Goal: Information Seeking & Learning: Learn about a topic

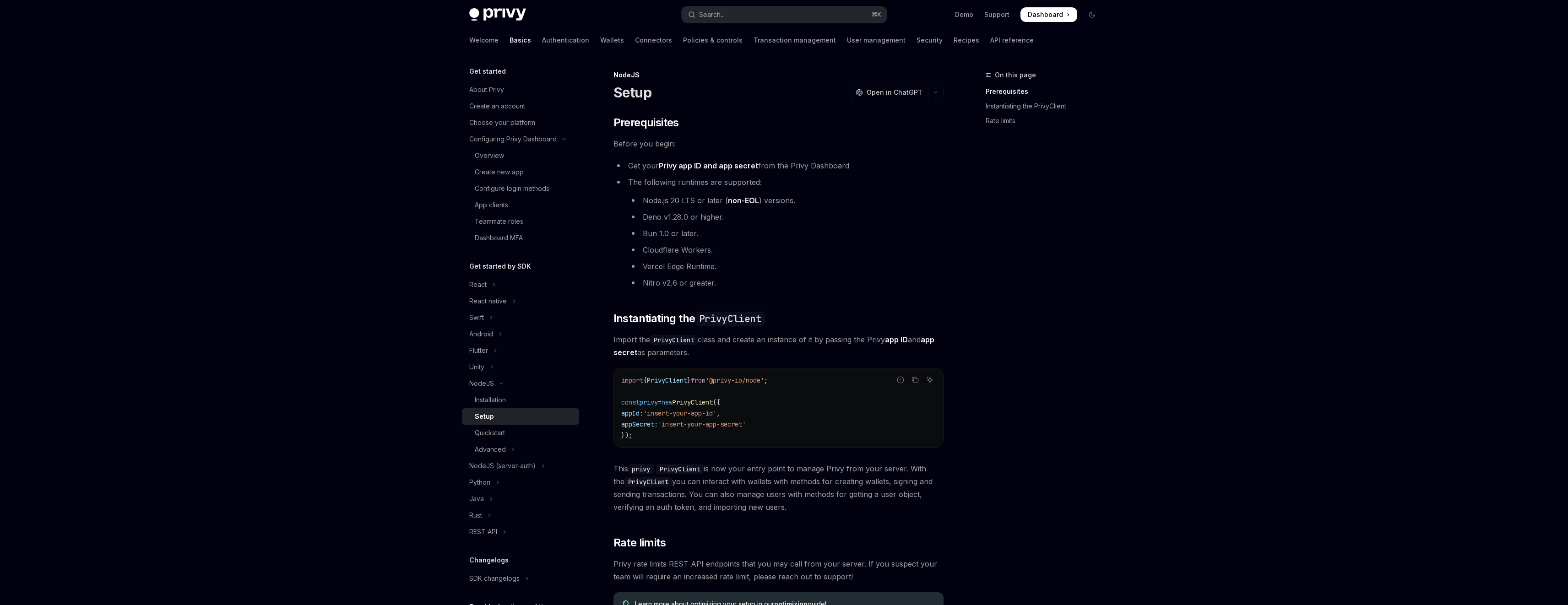
scroll to position [118, 0]
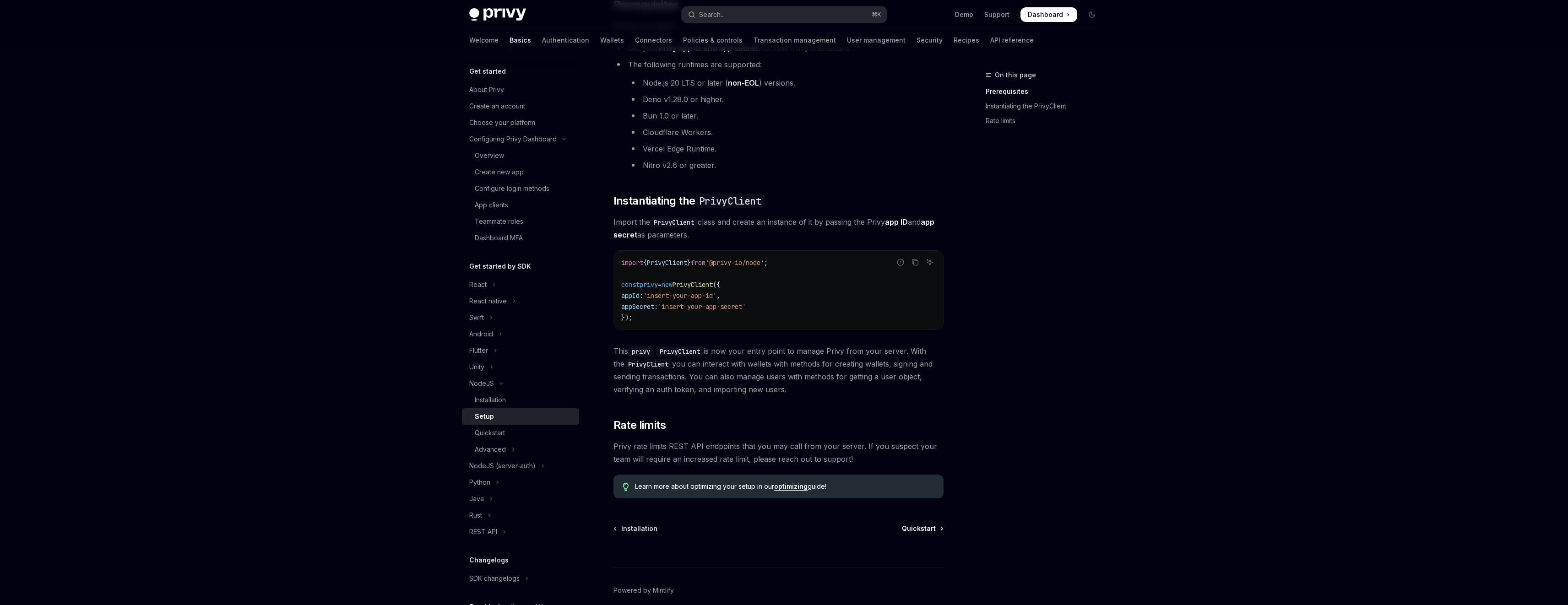
click at [931, 527] on span "Quickstart" at bounding box center [918, 528] width 34 height 9
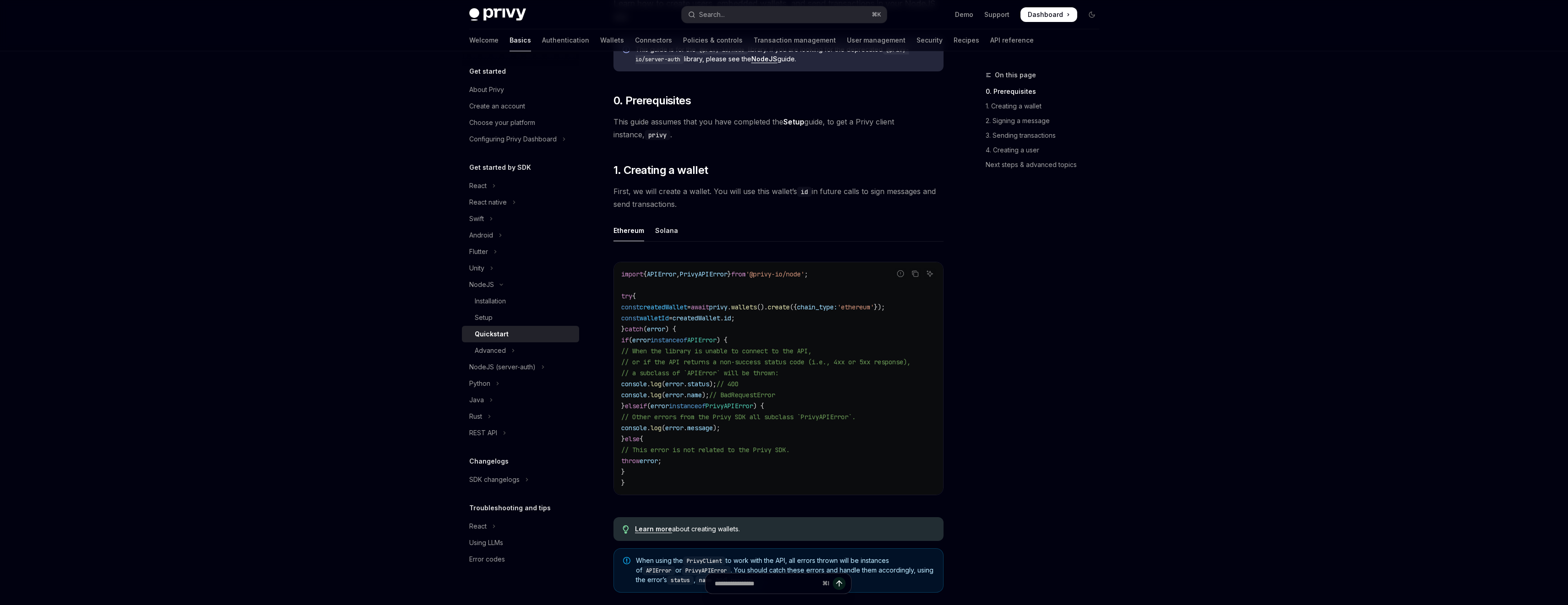
scroll to position [119, 0]
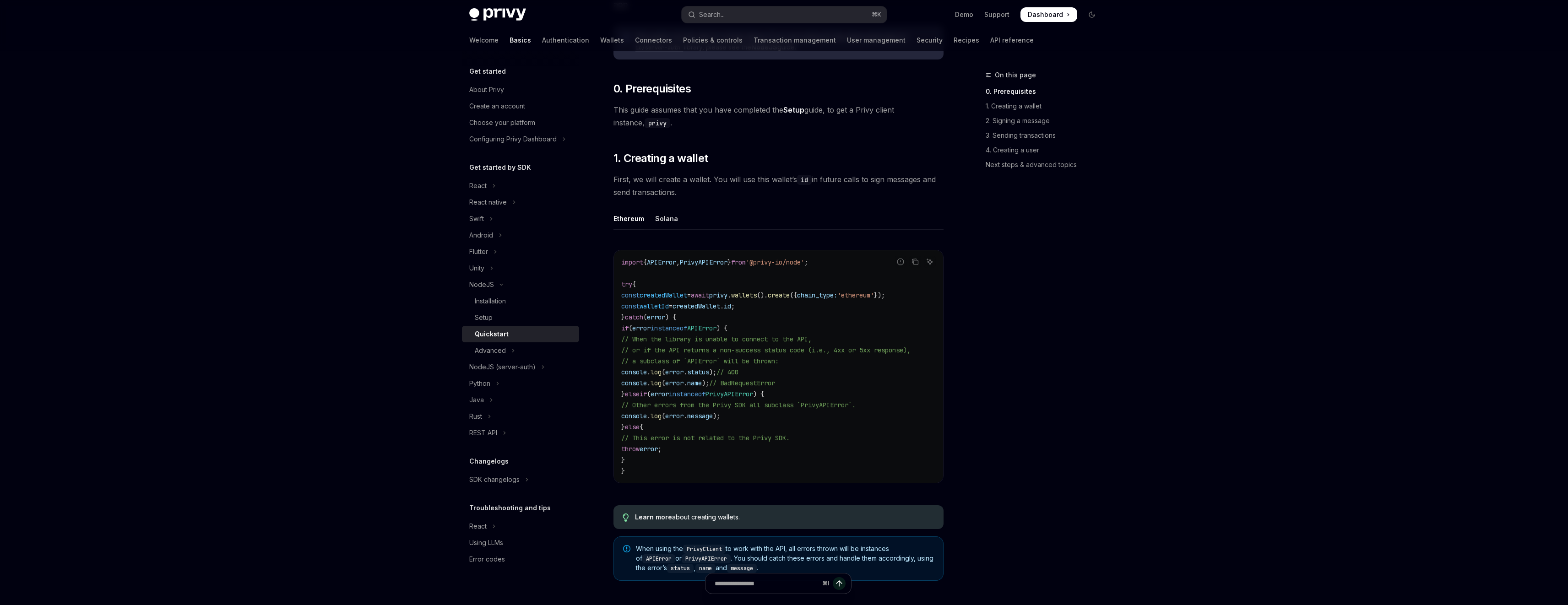
click at [668, 219] on div "Solana" at bounding box center [666, 219] width 23 height 22
type textarea "*"
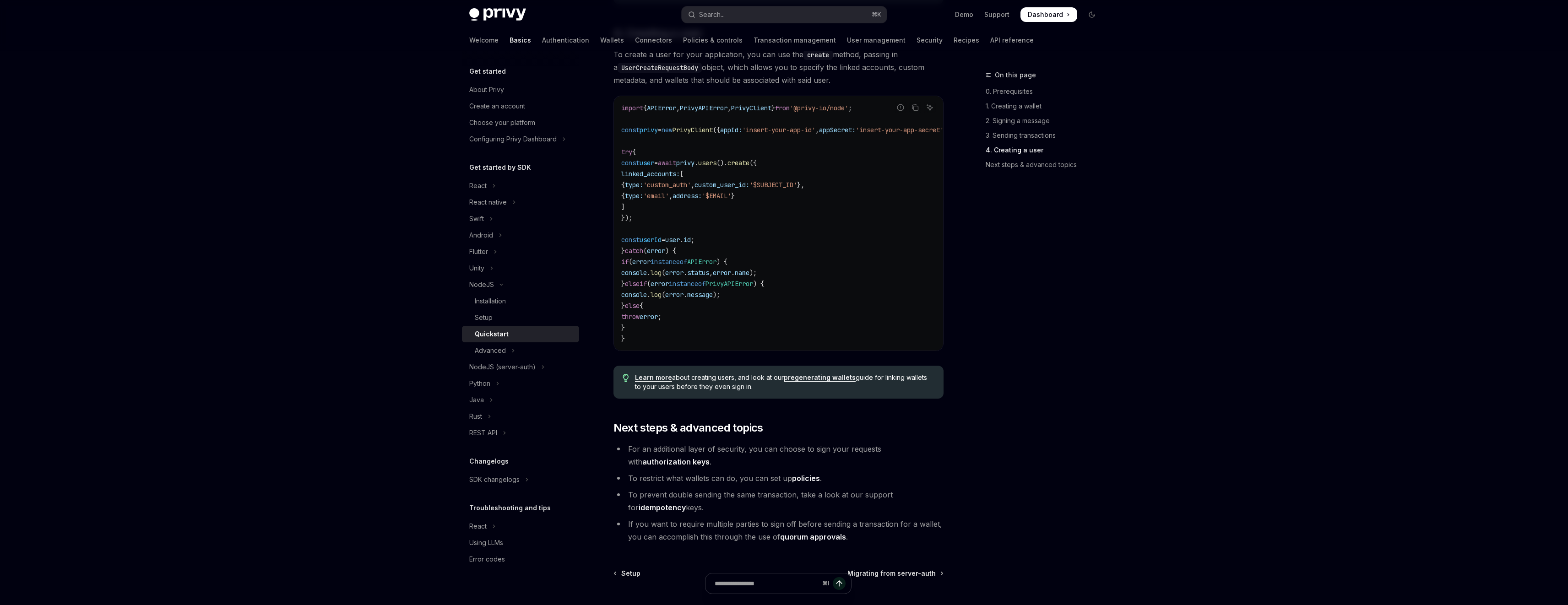
scroll to position [1737, 0]
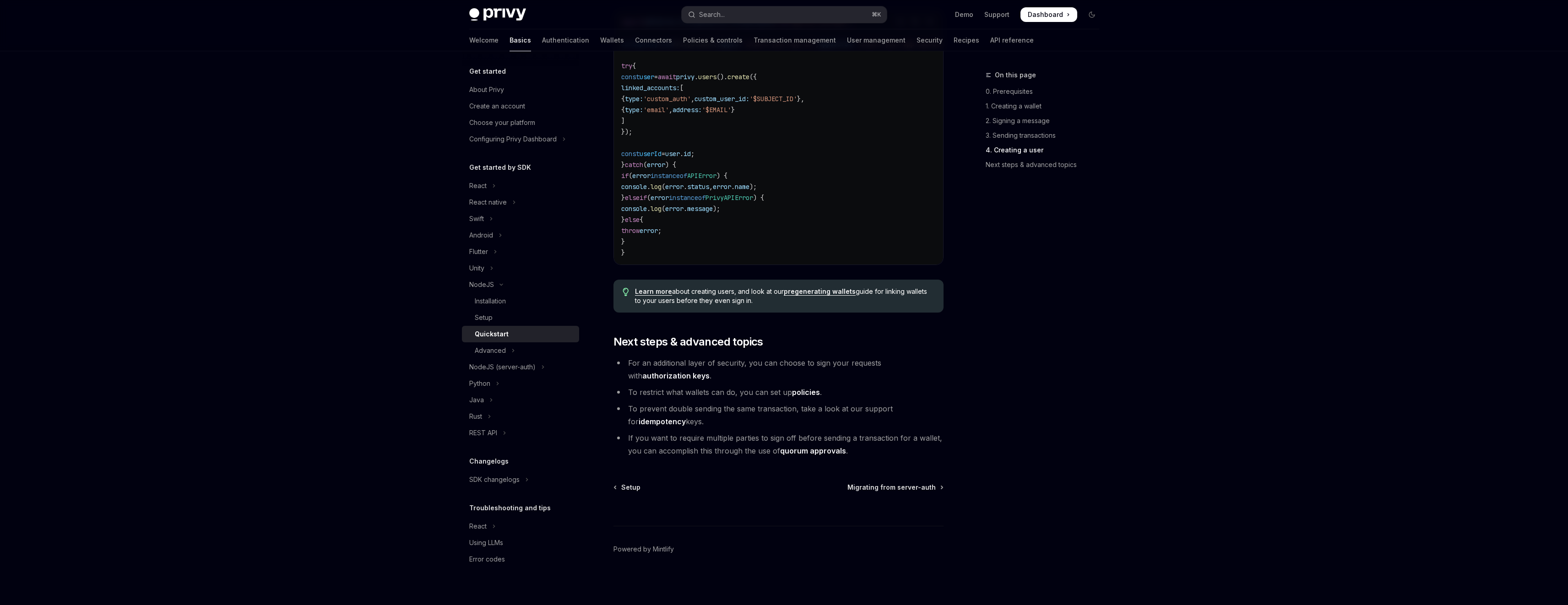
click at [710, 371] on link "authorization keys" at bounding box center [676, 376] width 67 height 9
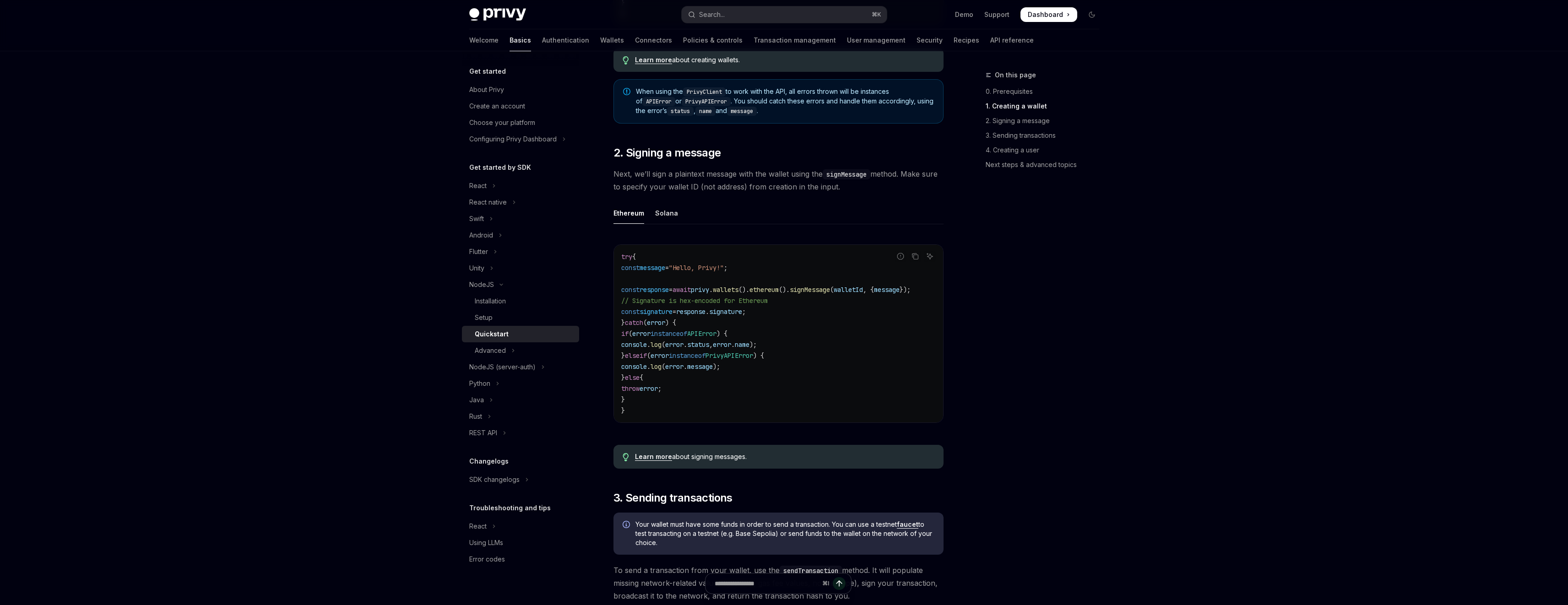
scroll to position [0, 0]
click at [660, 461] on link "Learn more" at bounding box center [653, 457] width 37 height 8
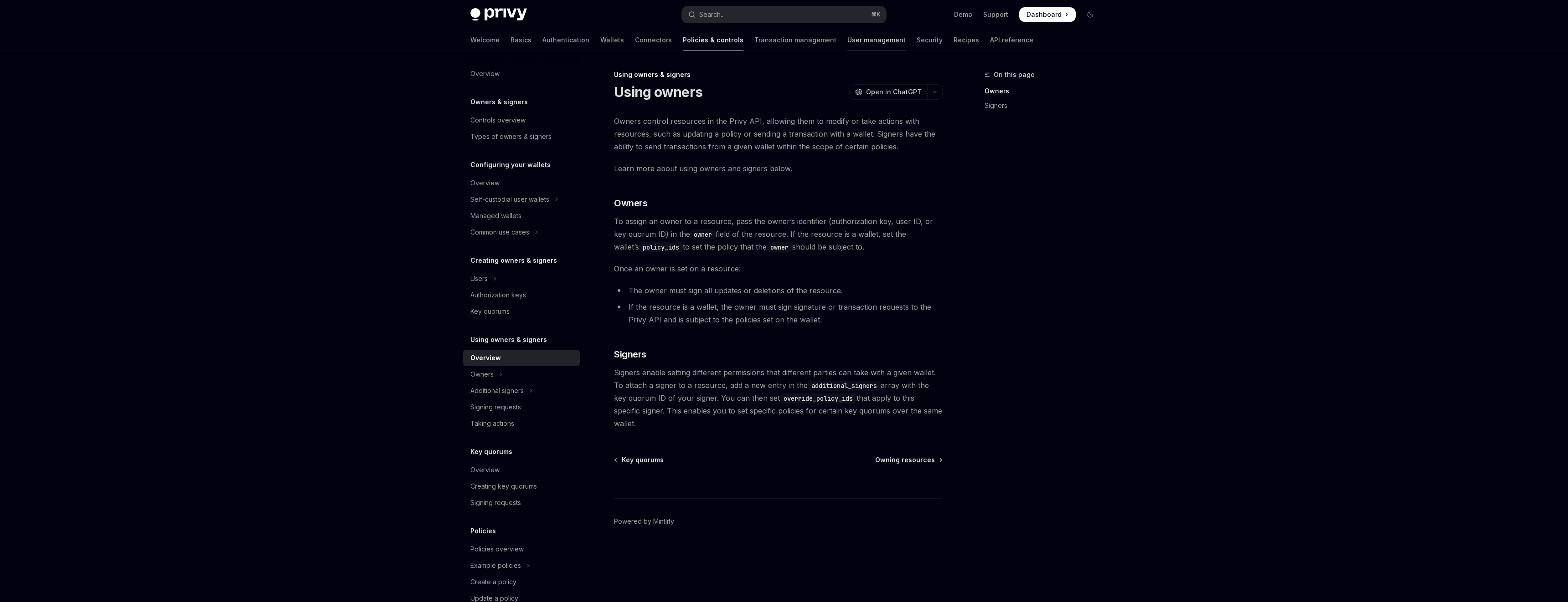
click at [847, 38] on link "User management" at bounding box center [876, 40] width 58 height 22
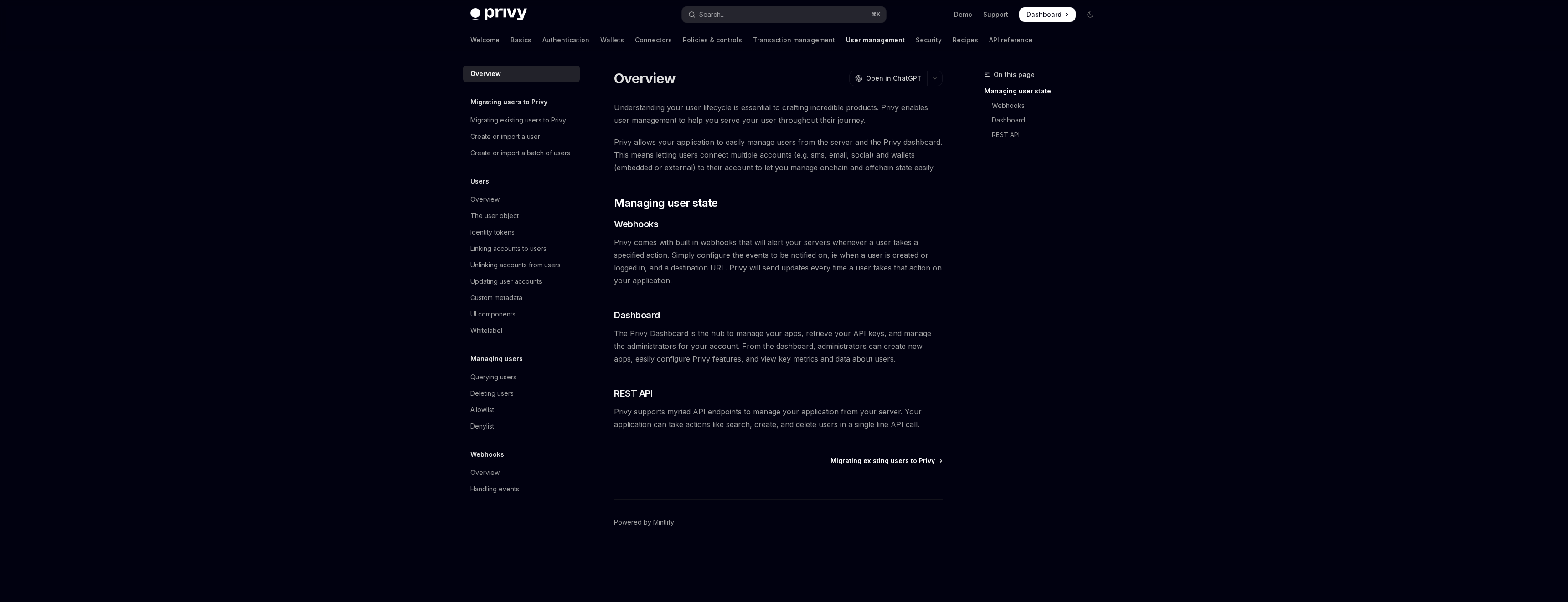
click at [937, 461] on link "Migrating existing users to Privy" at bounding box center [886, 461] width 111 height 9
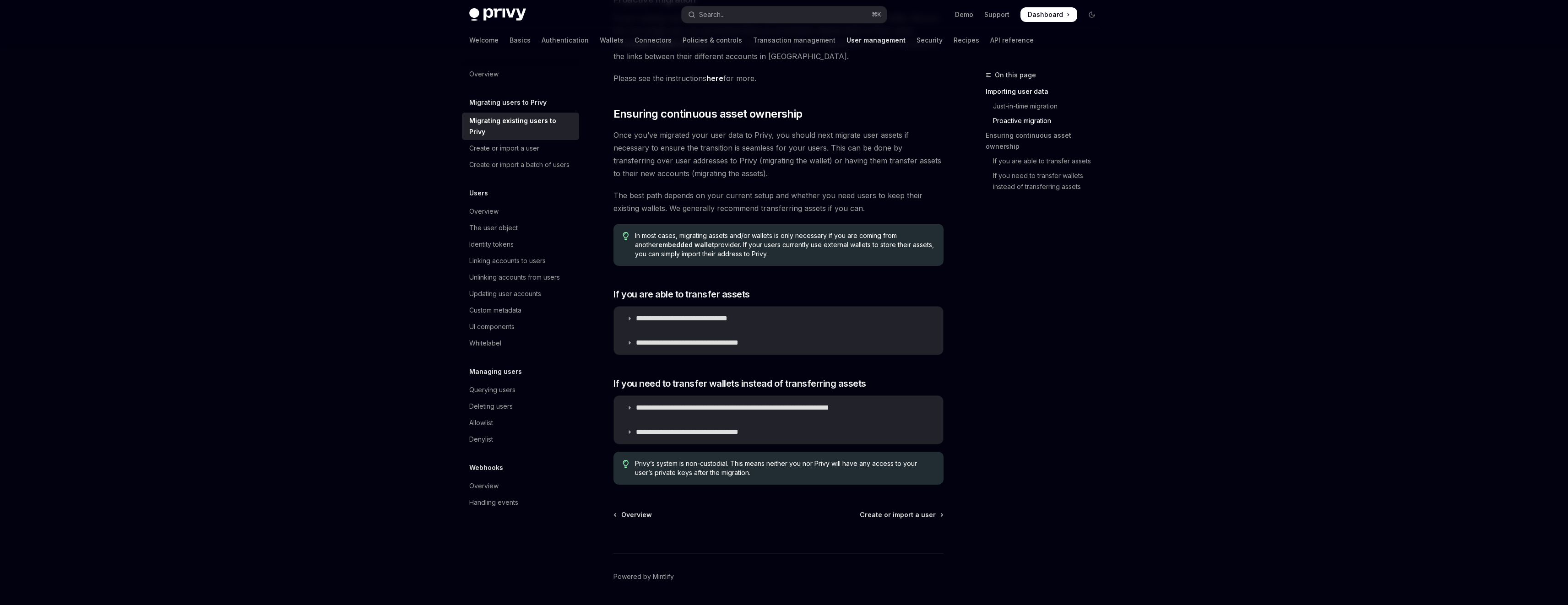
scroll to position [915, 0]
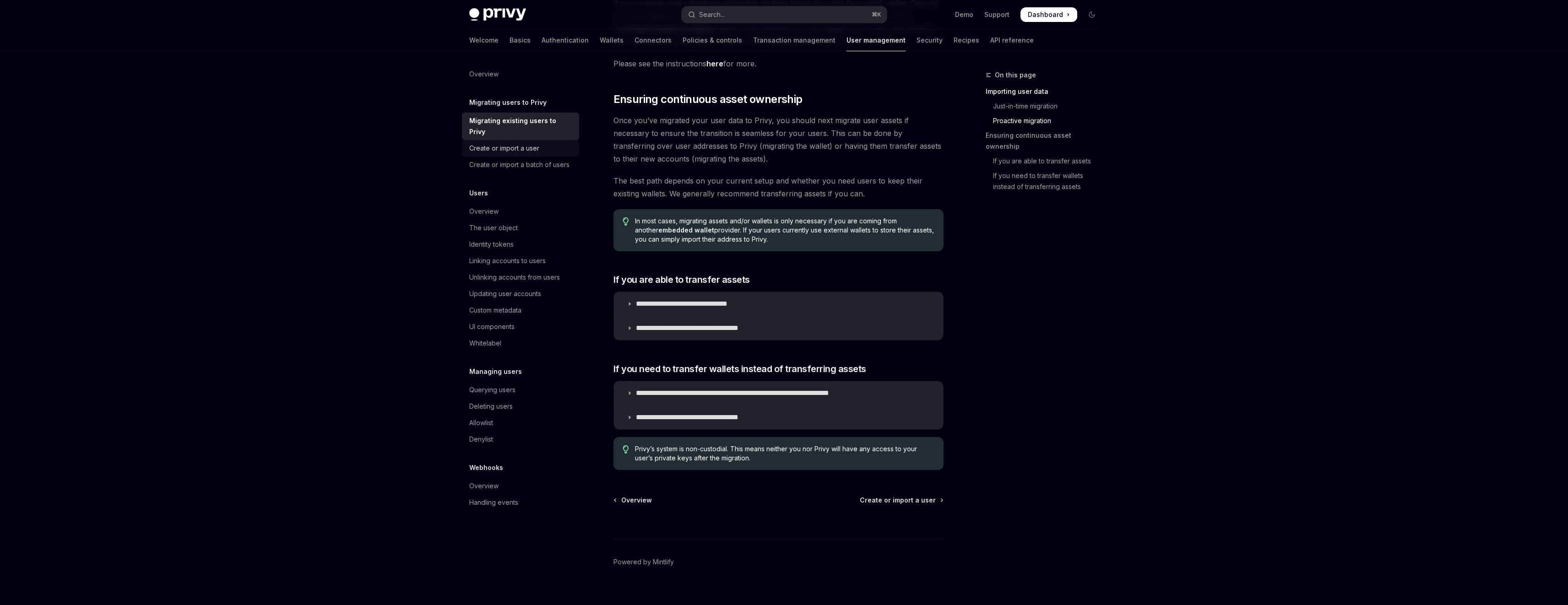
click at [507, 143] on div "Create or import a user" at bounding box center [504, 148] width 70 height 11
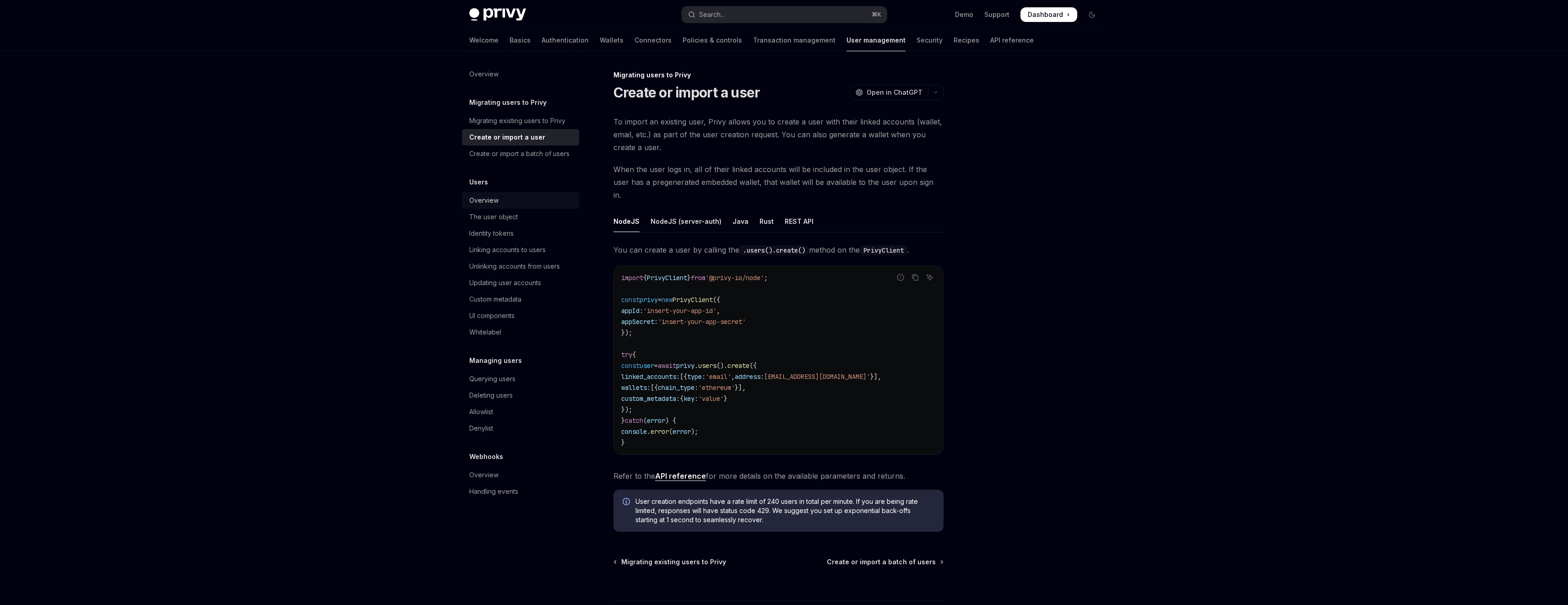
click at [513, 203] on div "Overview" at bounding box center [522, 200] width 104 height 11
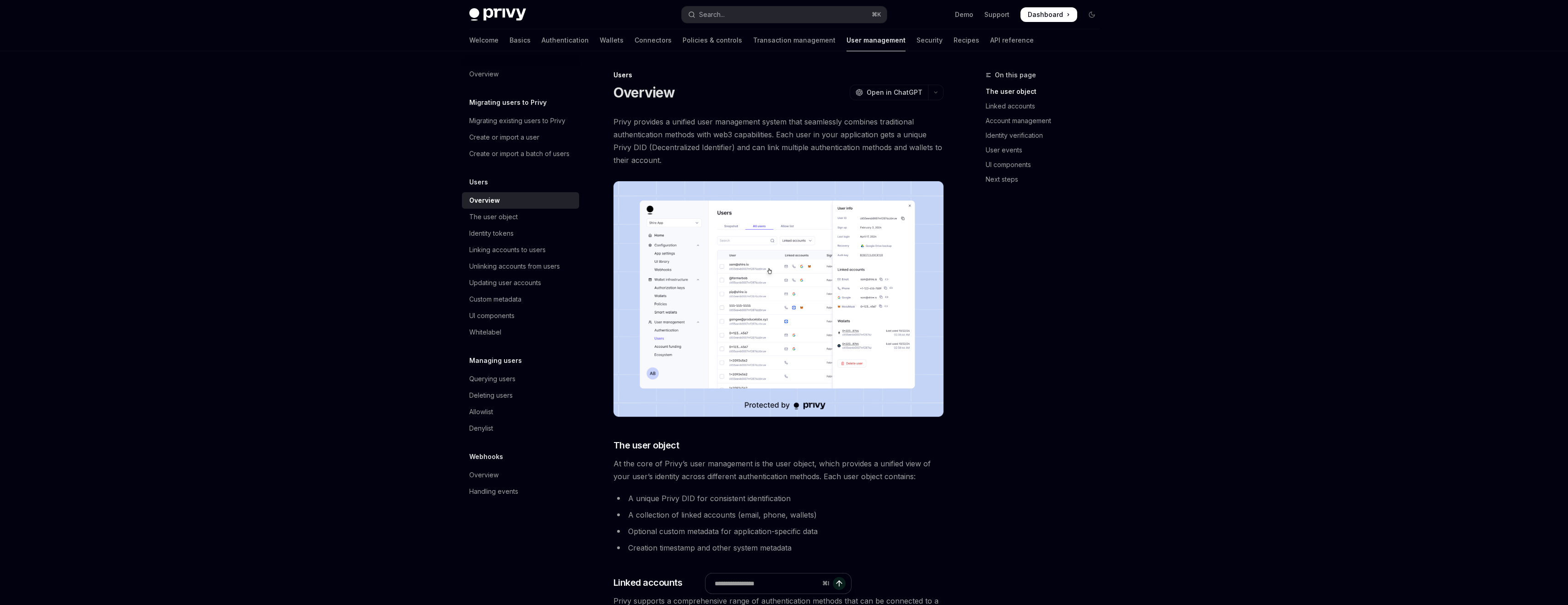
click at [785, 313] on img at bounding box center [779, 300] width 330 height 236
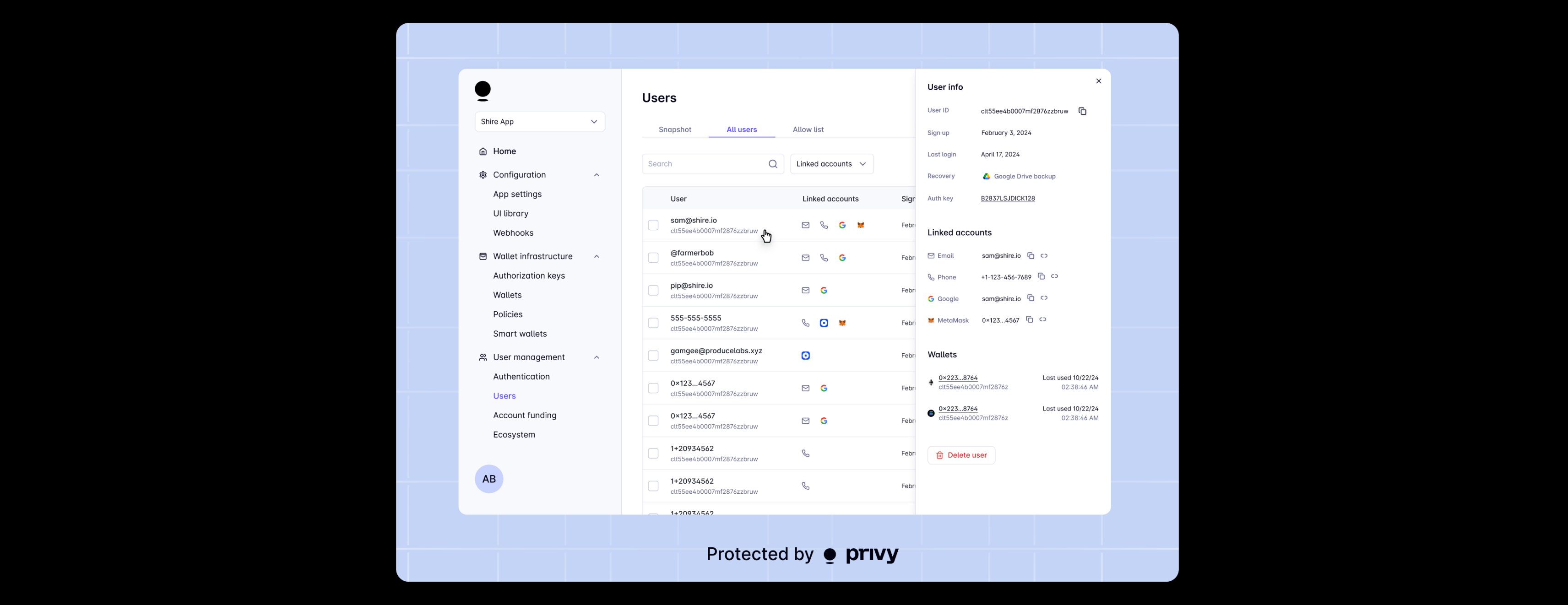
click at [778, 310] on img at bounding box center [787, 302] width 783 height 559
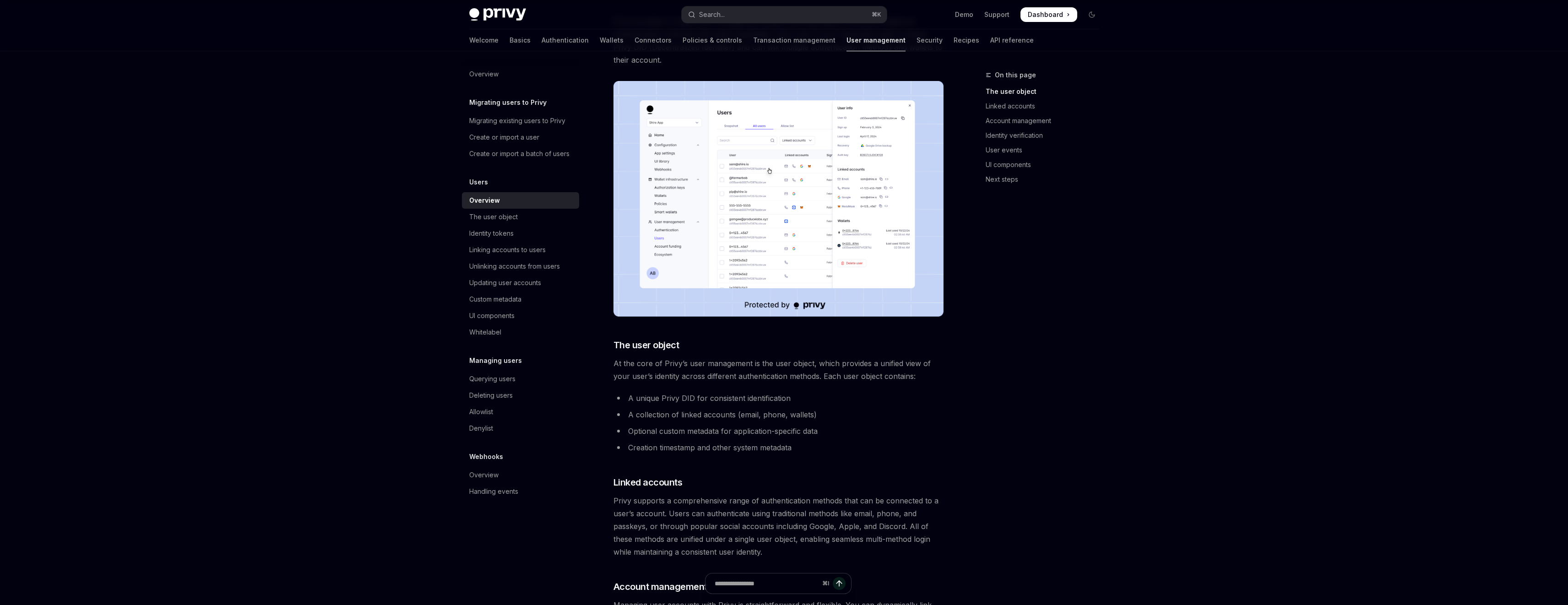
scroll to position [49, 0]
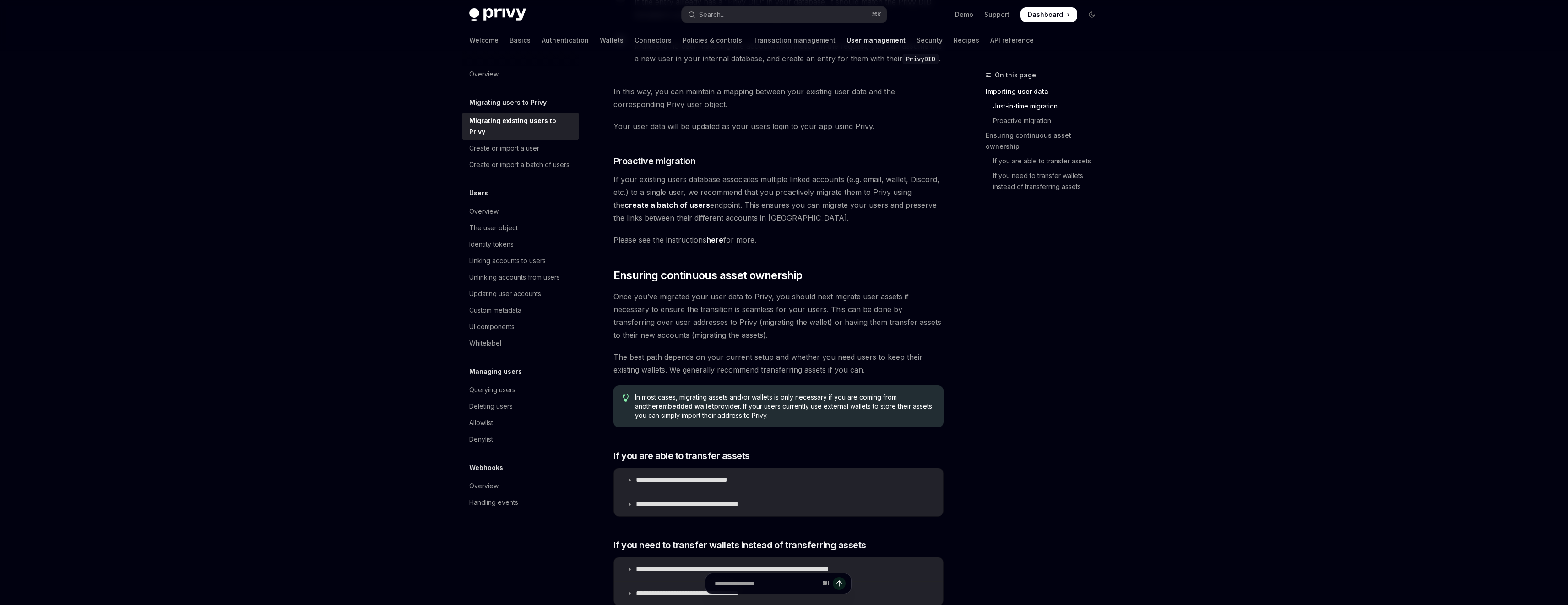
scroll to position [841, 0]
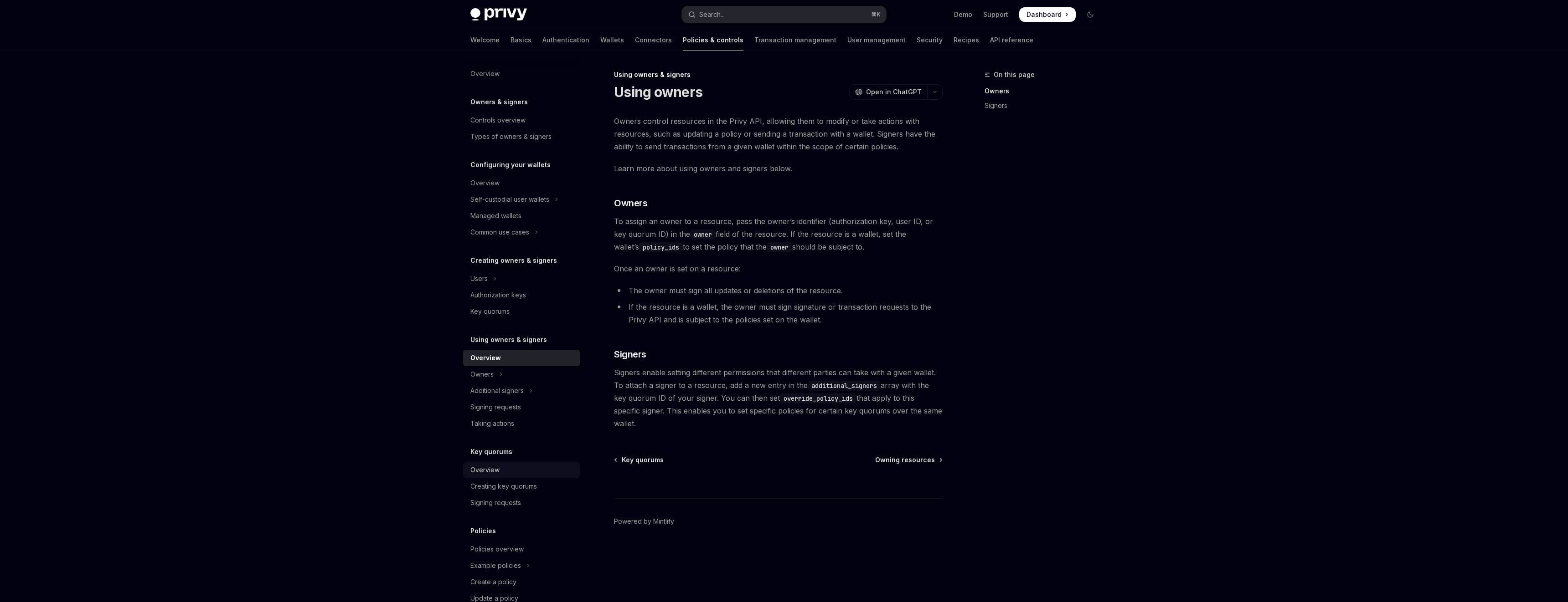
click at [501, 469] on div "Overview" at bounding box center [522, 470] width 104 height 11
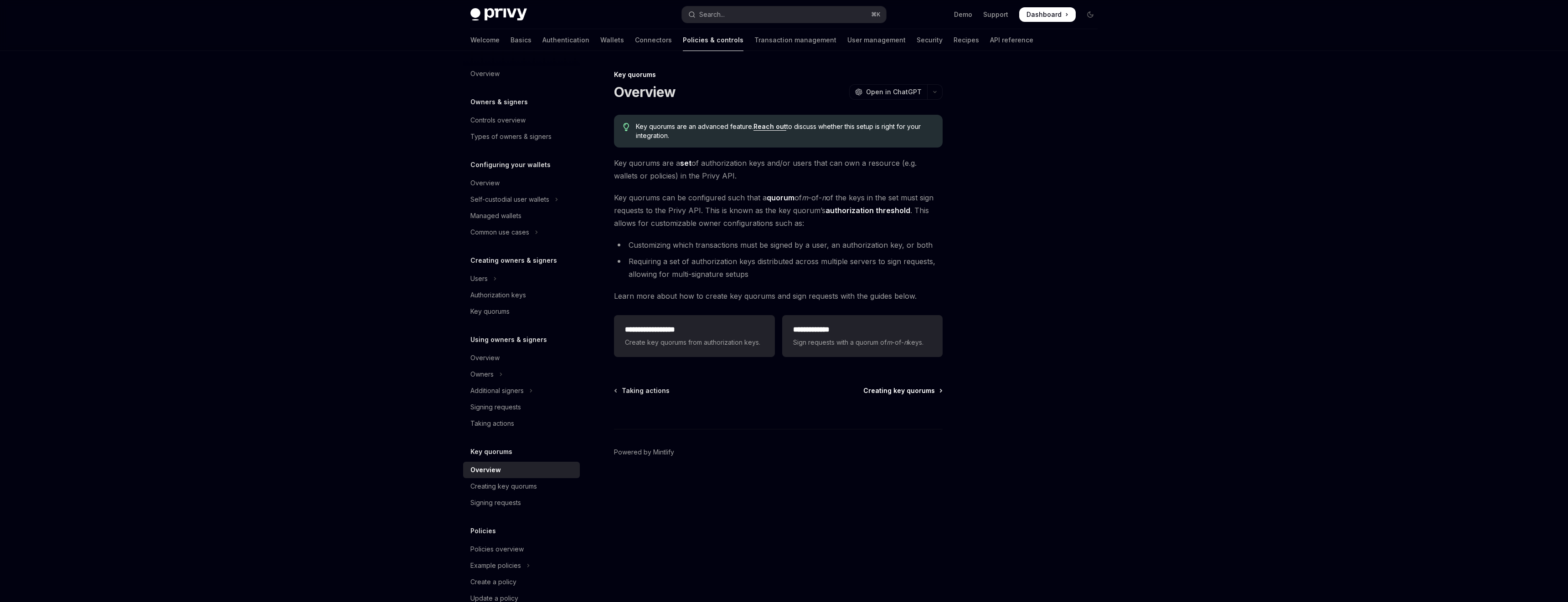
click at [930, 392] on span "Creating key quorums" at bounding box center [898, 391] width 71 height 9
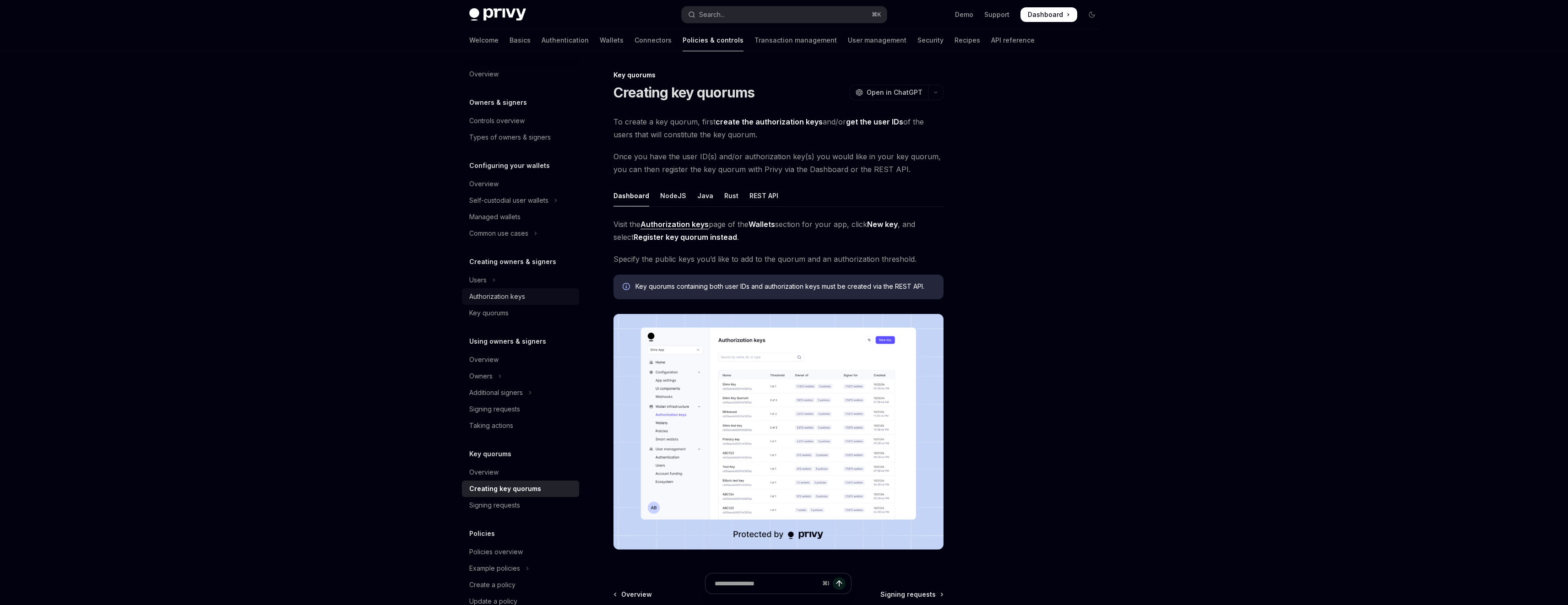
click at [499, 301] on div "Authorization keys" at bounding box center [497, 296] width 56 height 11
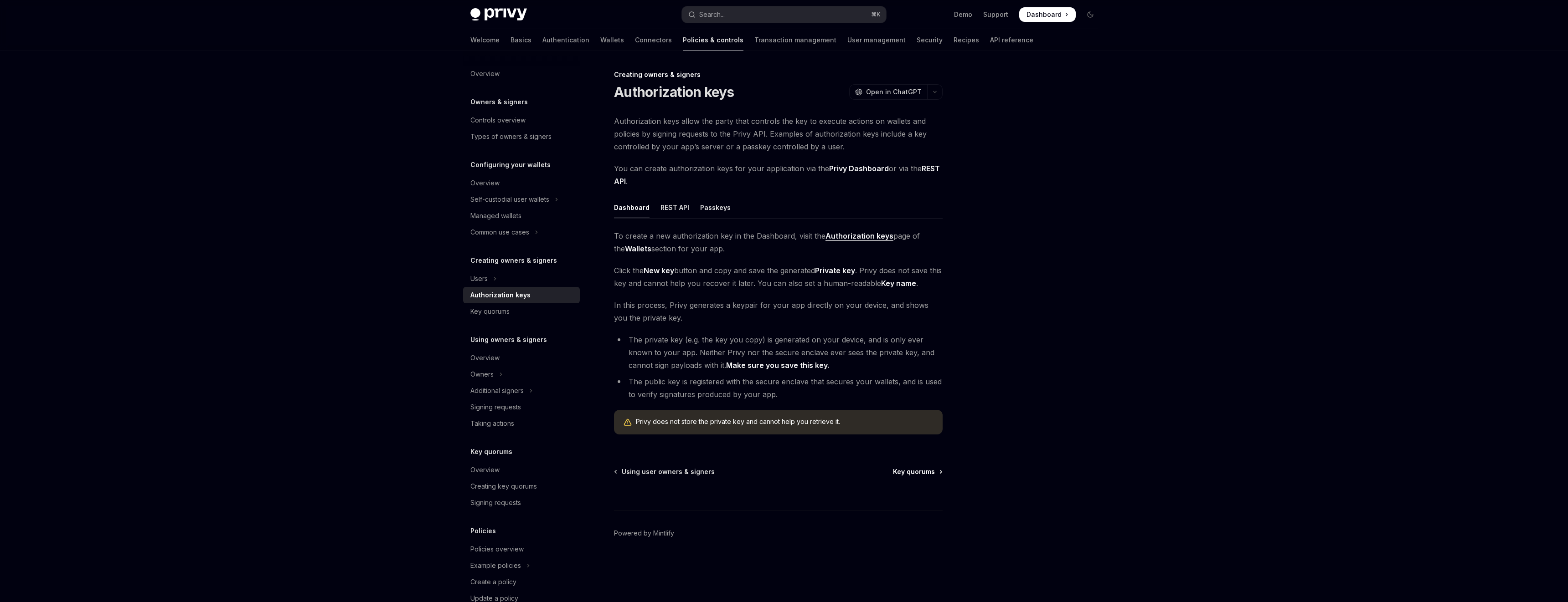
click at [929, 468] on span "Key quorums" at bounding box center [914, 472] width 42 height 9
type textarea "*"
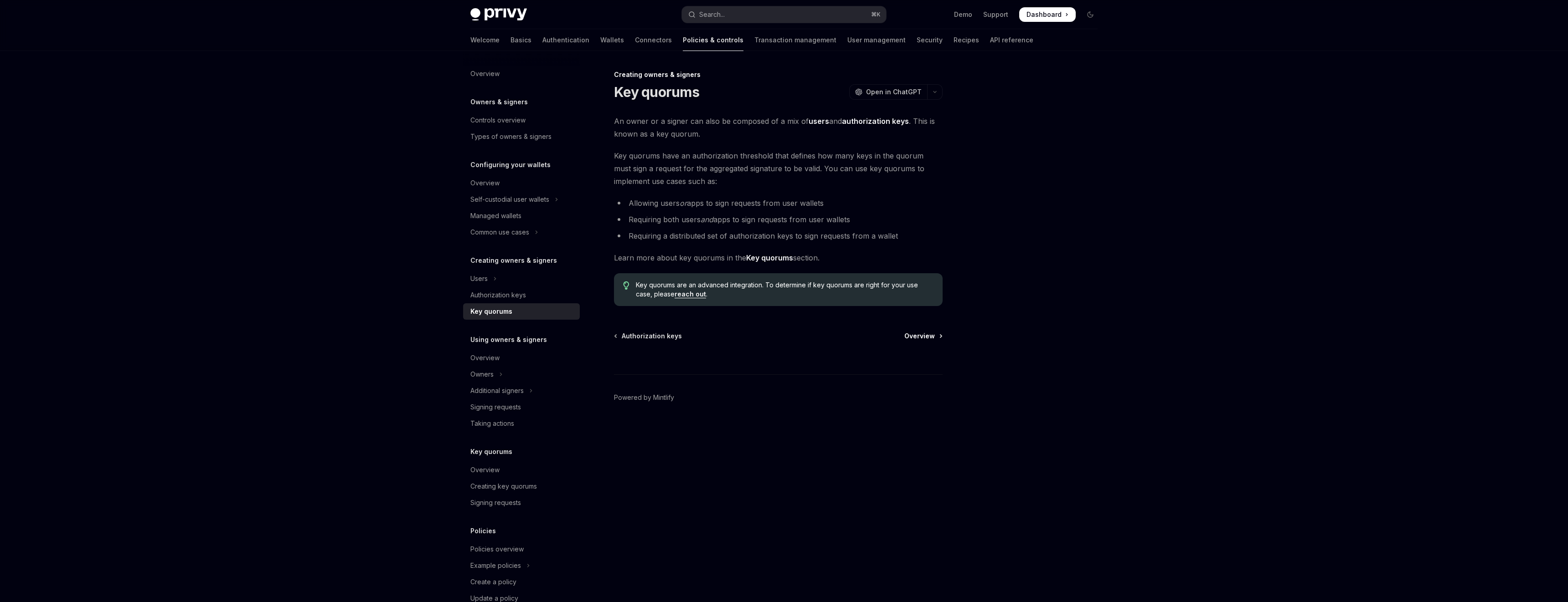
click at [933, 338] on span "Overview" at bounding box center [919, 336] width 30 height 9
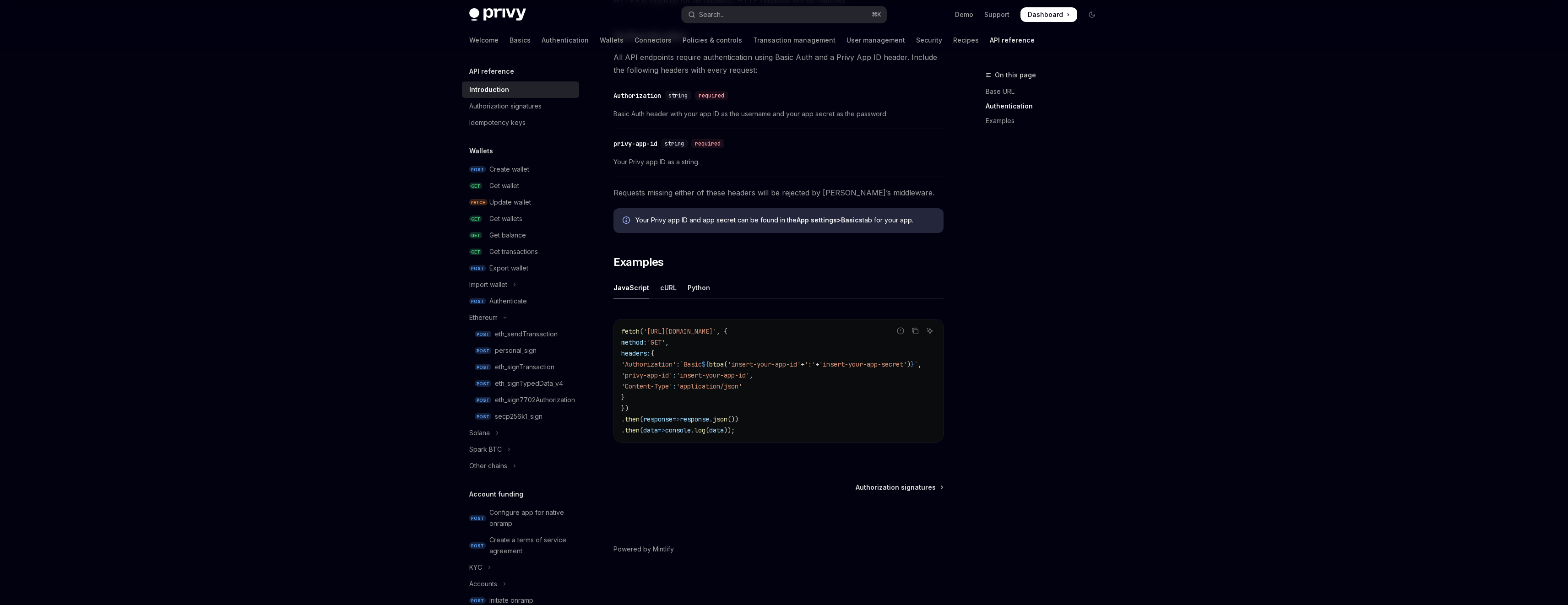
scroll to position [151, 0]
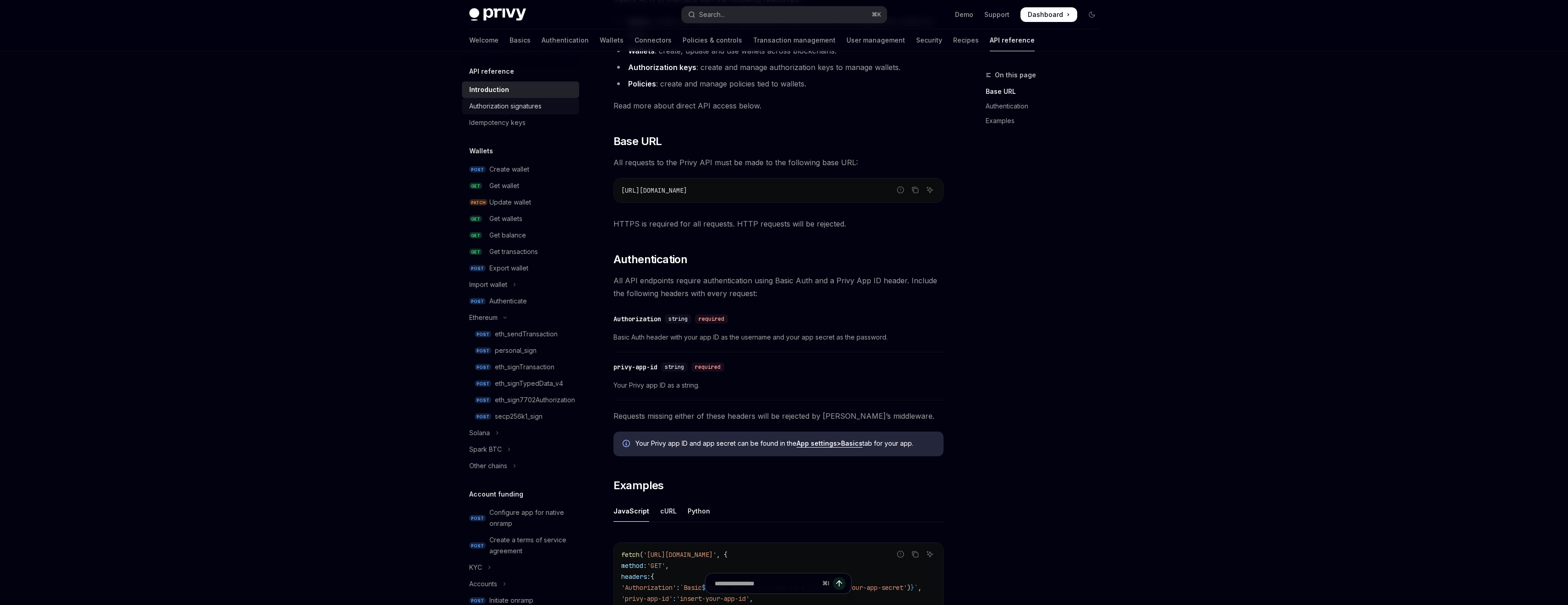
click at [517, 106] on div "Authorization signatures" at bounding box center [506, 106] width 72 height 11
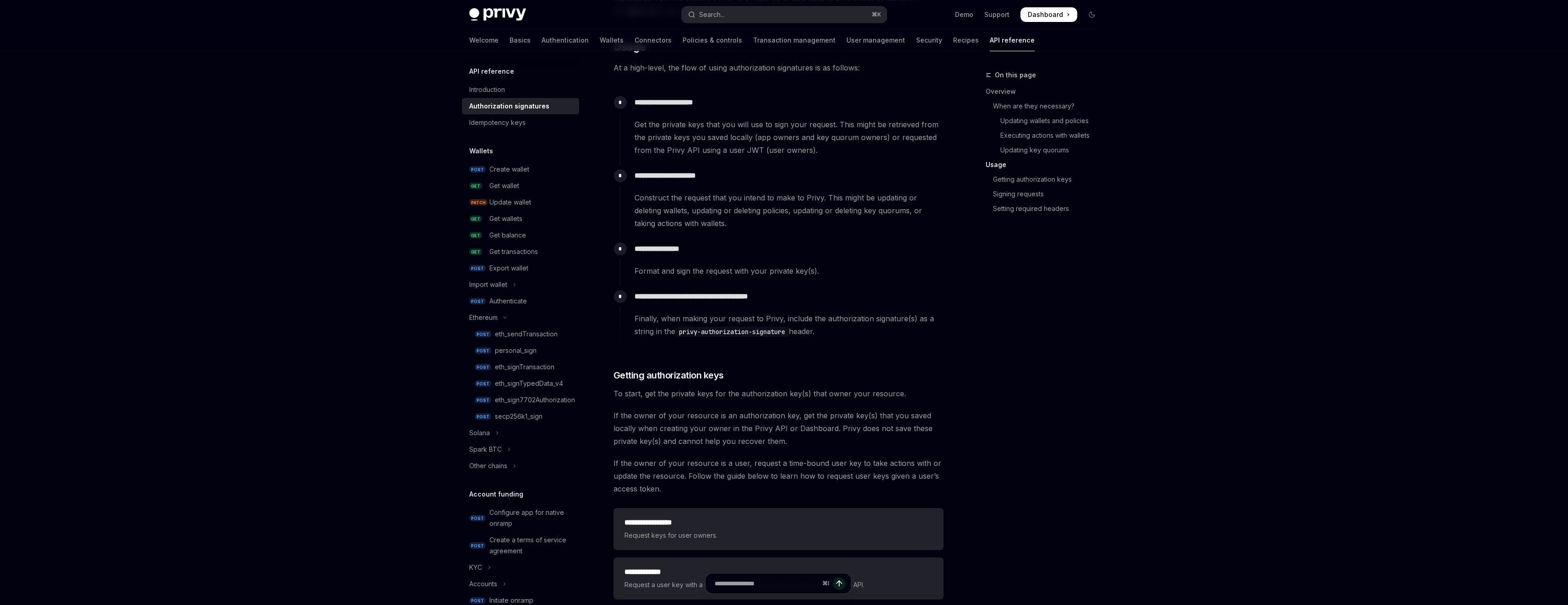
scroll to position [829, 0]
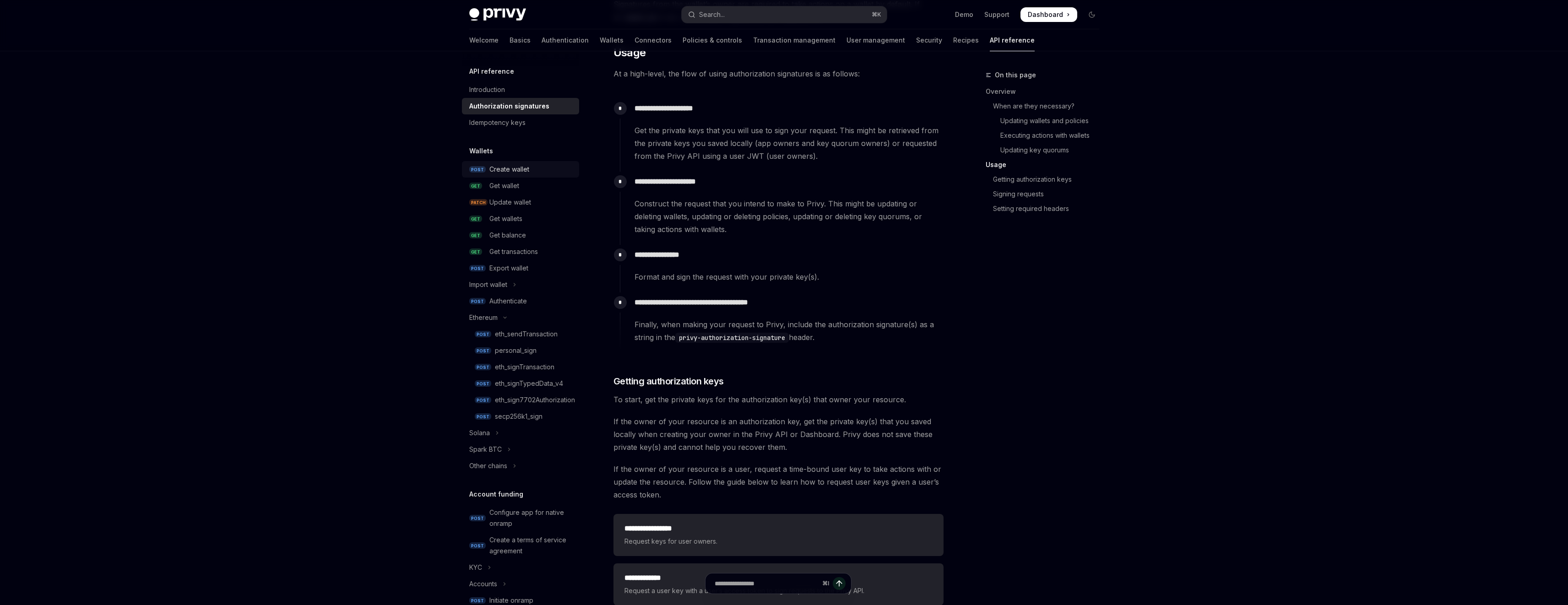
click at [512, 169] on div "Create wallet" at bounding box center [509, 169] width 40 height 11
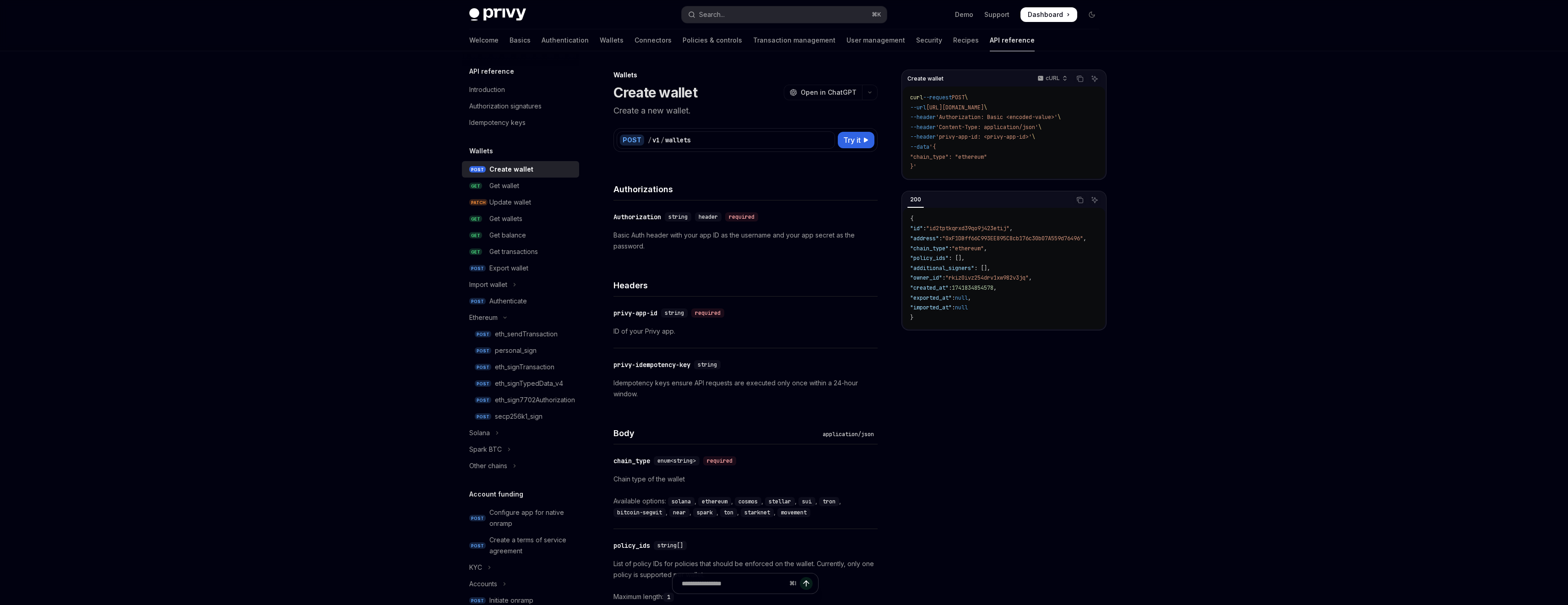
type textarea "*"
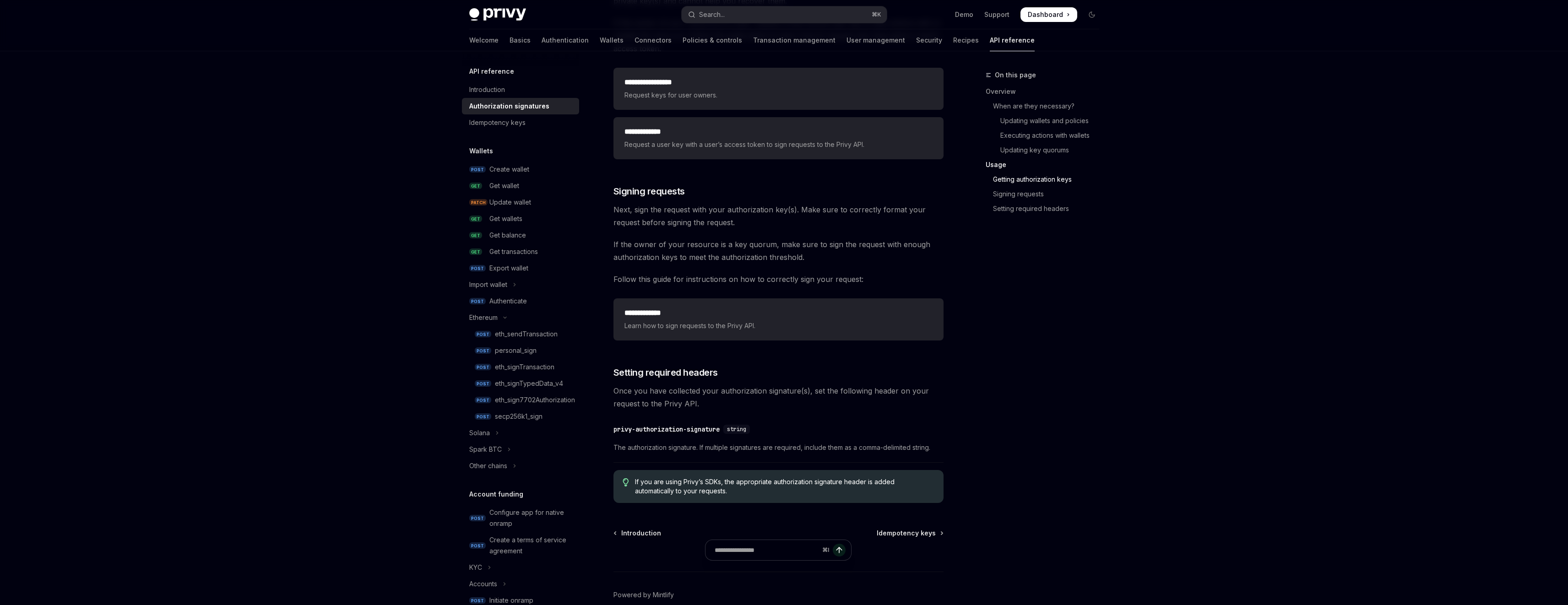
scroll to position [1321, 0]
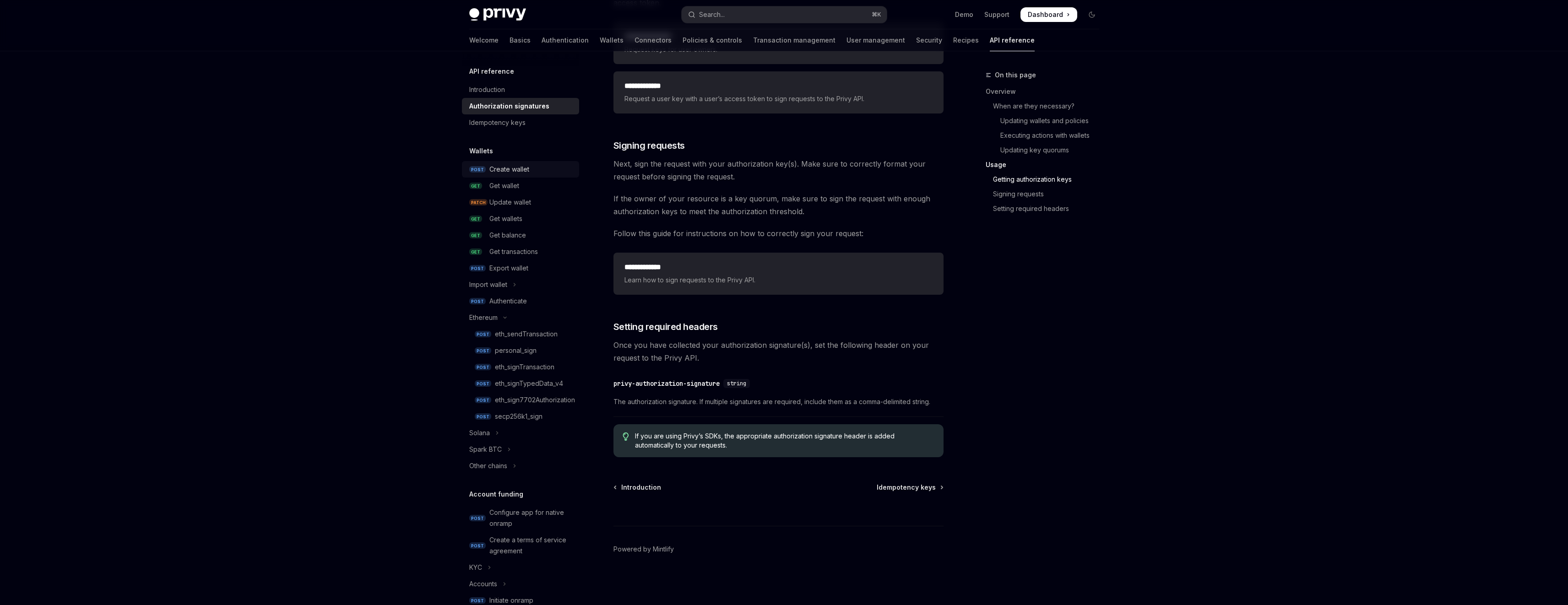
click at [515, 173] on div "Create wallet" at bounding box center [509, 169] width 40 height 11
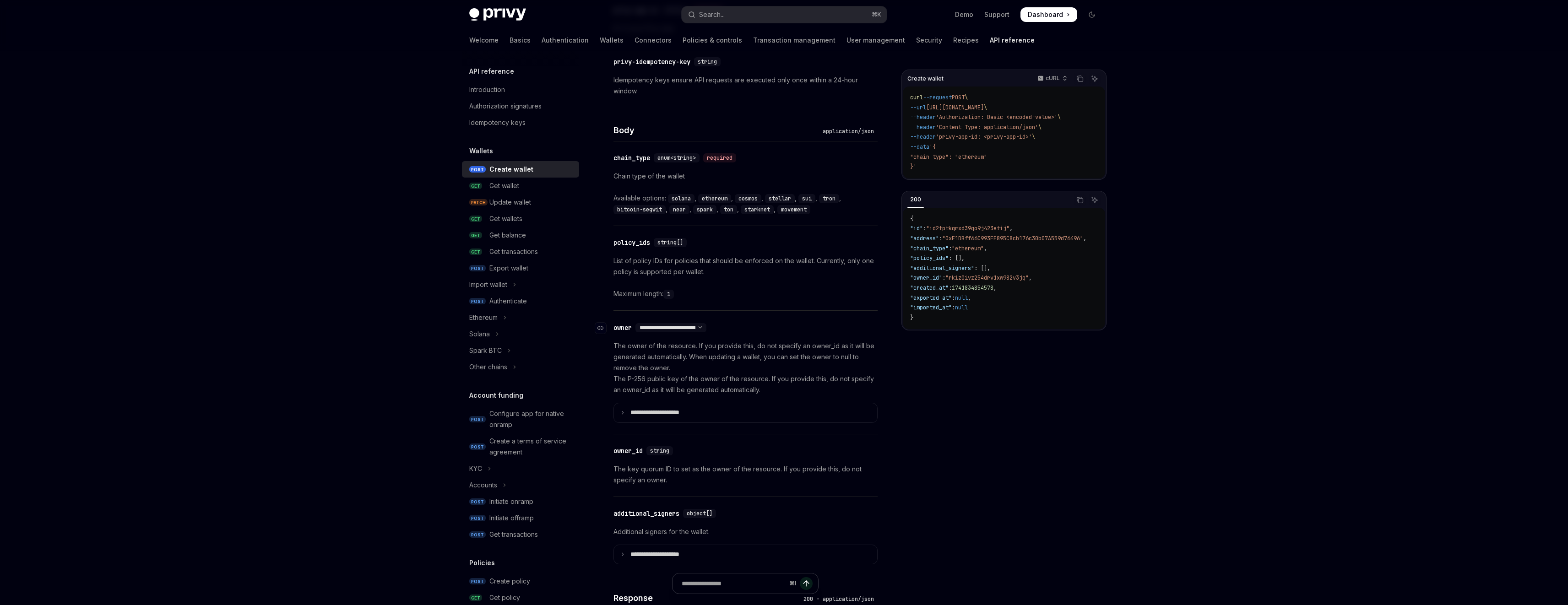
scroll to position [332, 0]
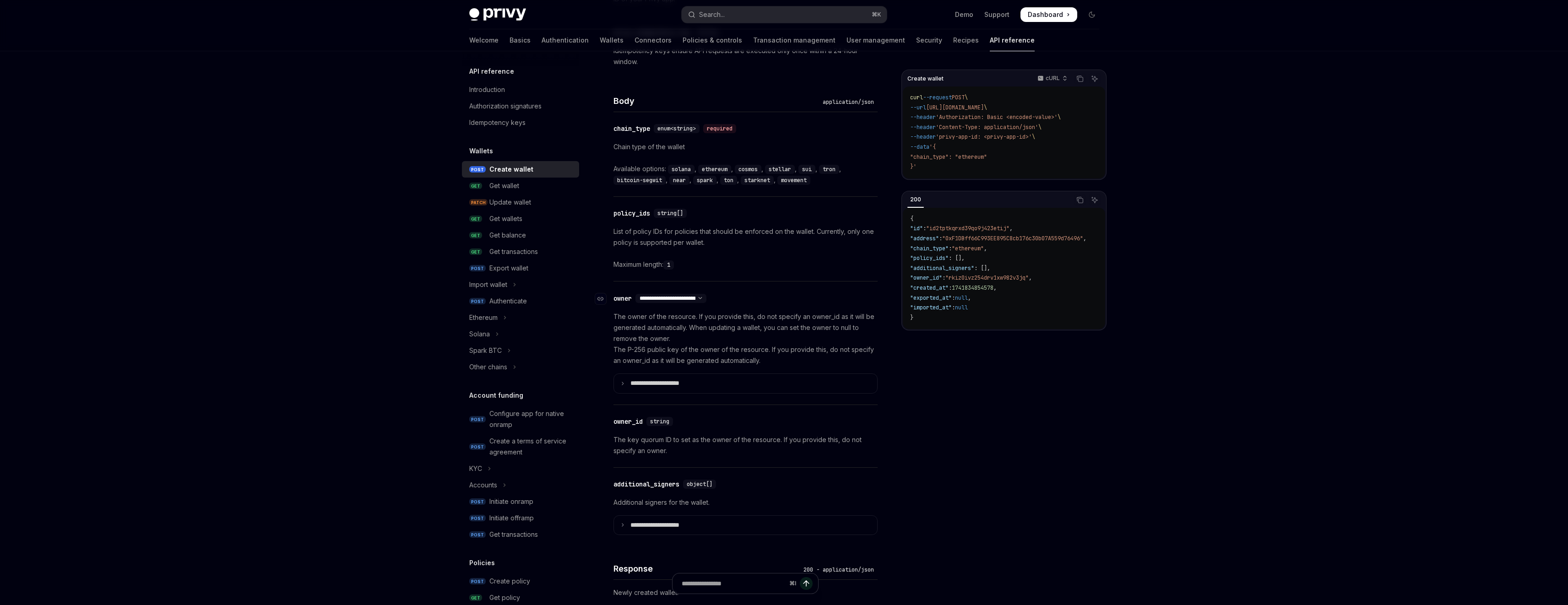
click at [706, 297] on select "**********" at bounding box center [671, 298] width 71 height 7
click at [636, 295] on select "**********" at bounding box center [671, 298] width 71 height 7
click at [706, 295] on select "**********" at bounding box center [671, 298] width 71 height 7
click at [636, 295] on select "**********" at bounding box center [671, 298] width 71 height 7
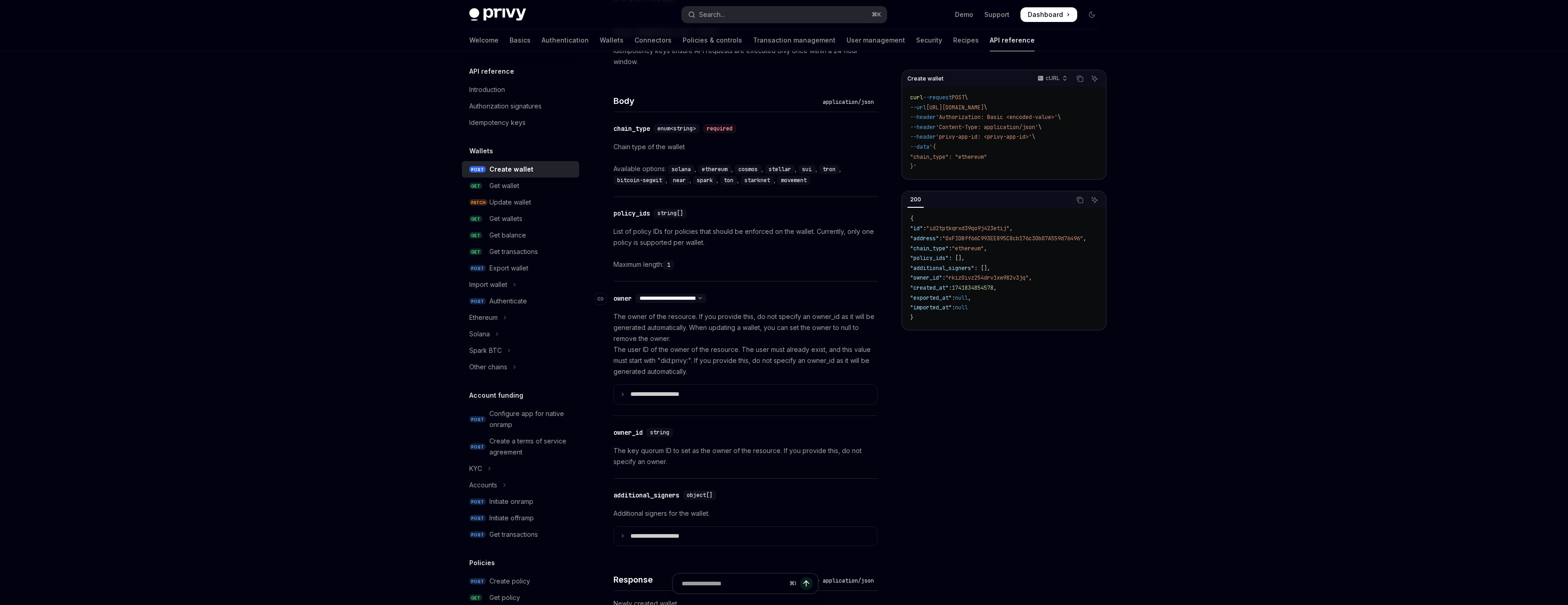
click at [706, 297] on select "**********" at bounding box center [671, 298] width 71 height 7
select select "*"
click at [636, 295] on select "**********" at bounding box center [671, 298] width 71 height 7
click at [717, 381] on summary "**********" at bounding box center [745, 384] width 263 height 20
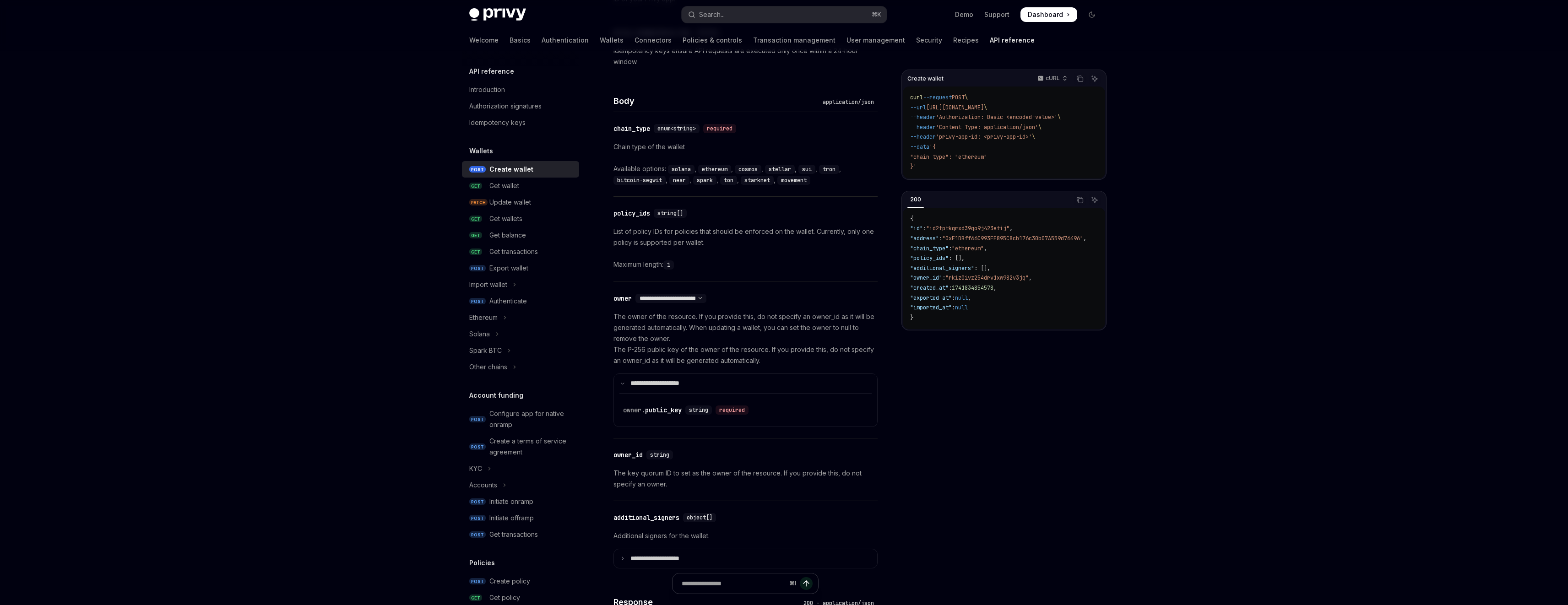
scroll to position [468, 0]
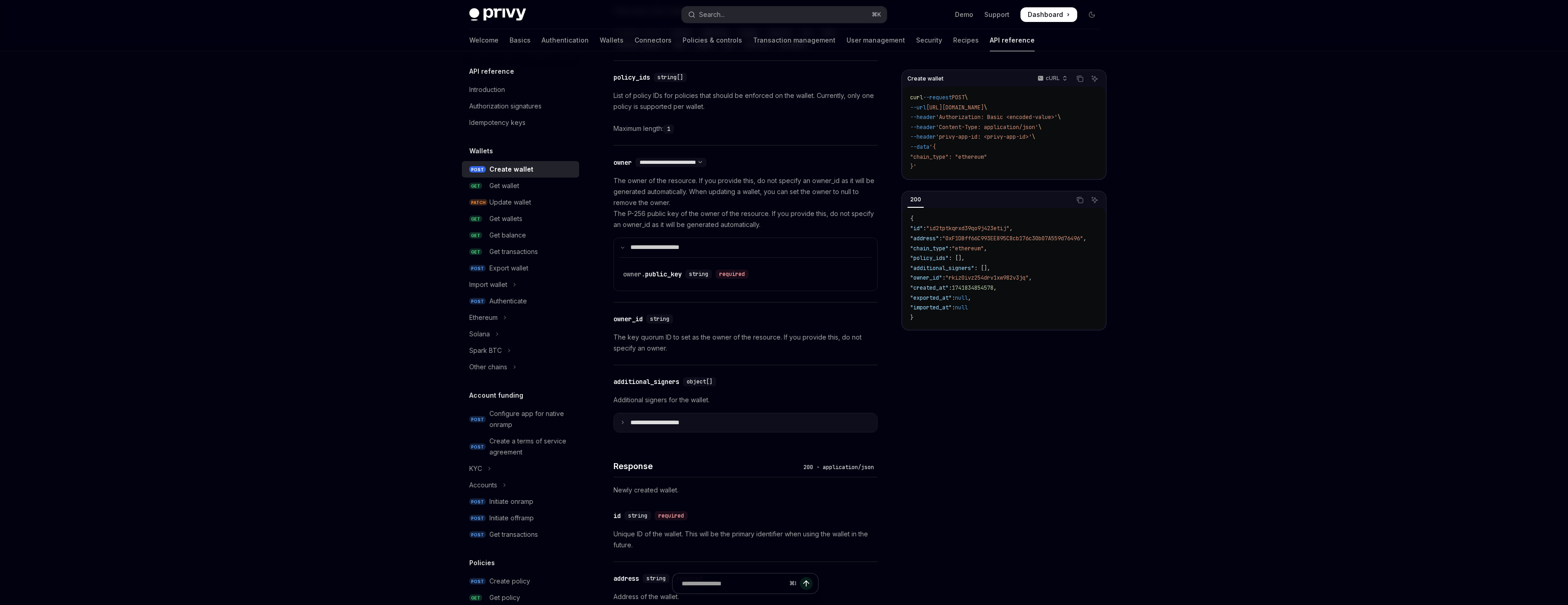
click at [618, 425] on summary "**********" at bounding box center [745, 423] width 263 height 20
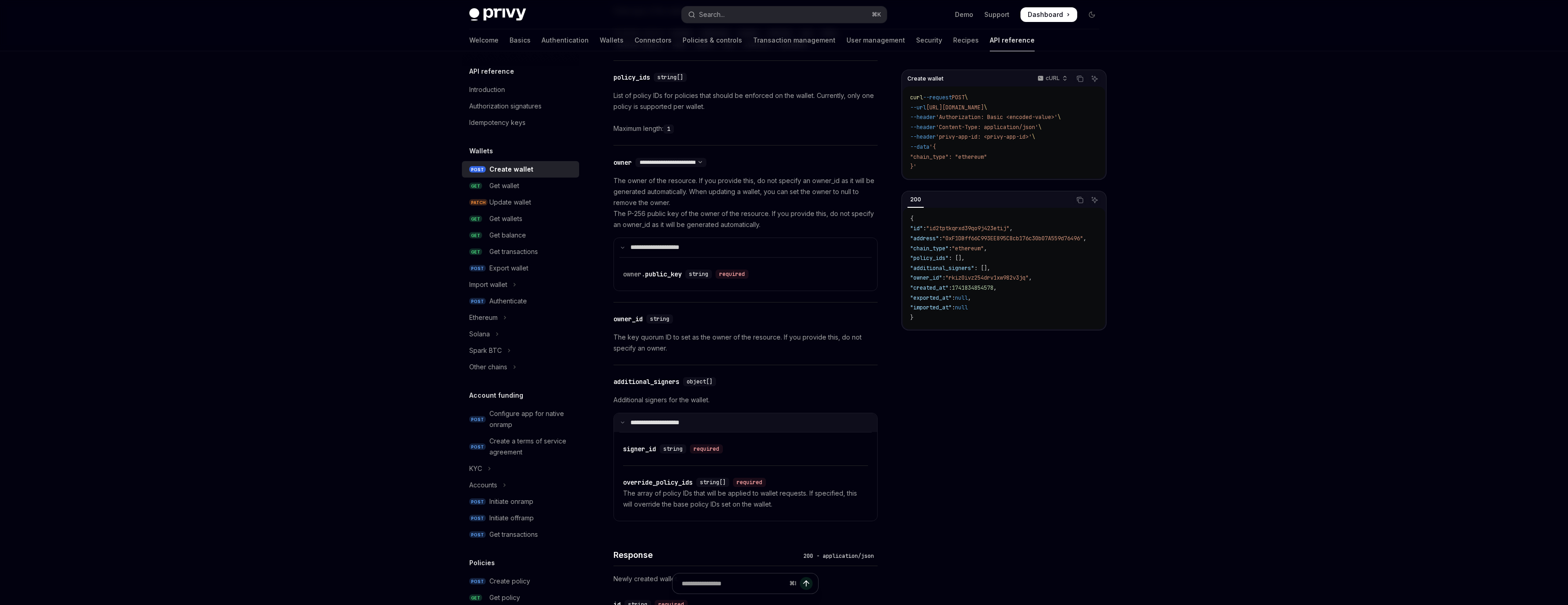
click at [618, 425] on summary "**********" at bounding box center [745, 423] width 263 height 20
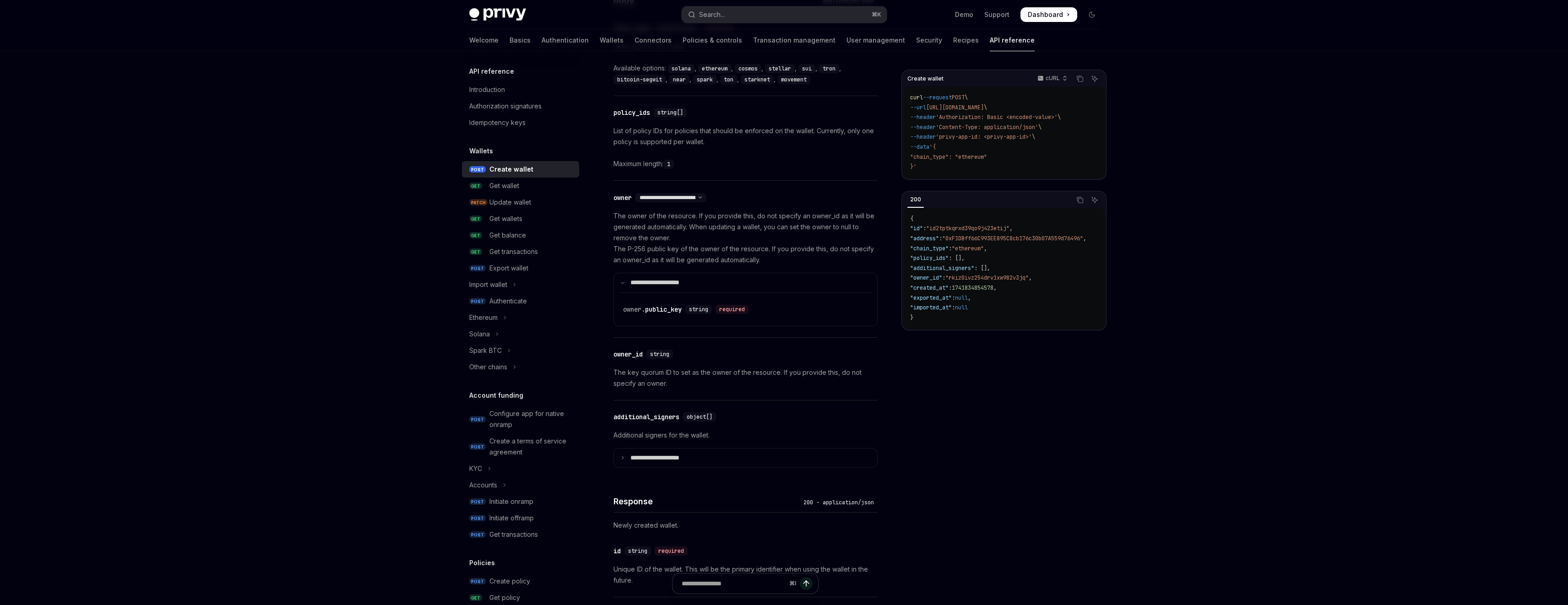
scroll to position [427, 0]
click at [509, 221] on div "Get wallets" at bounding box center [506, 219] width 33 height 11
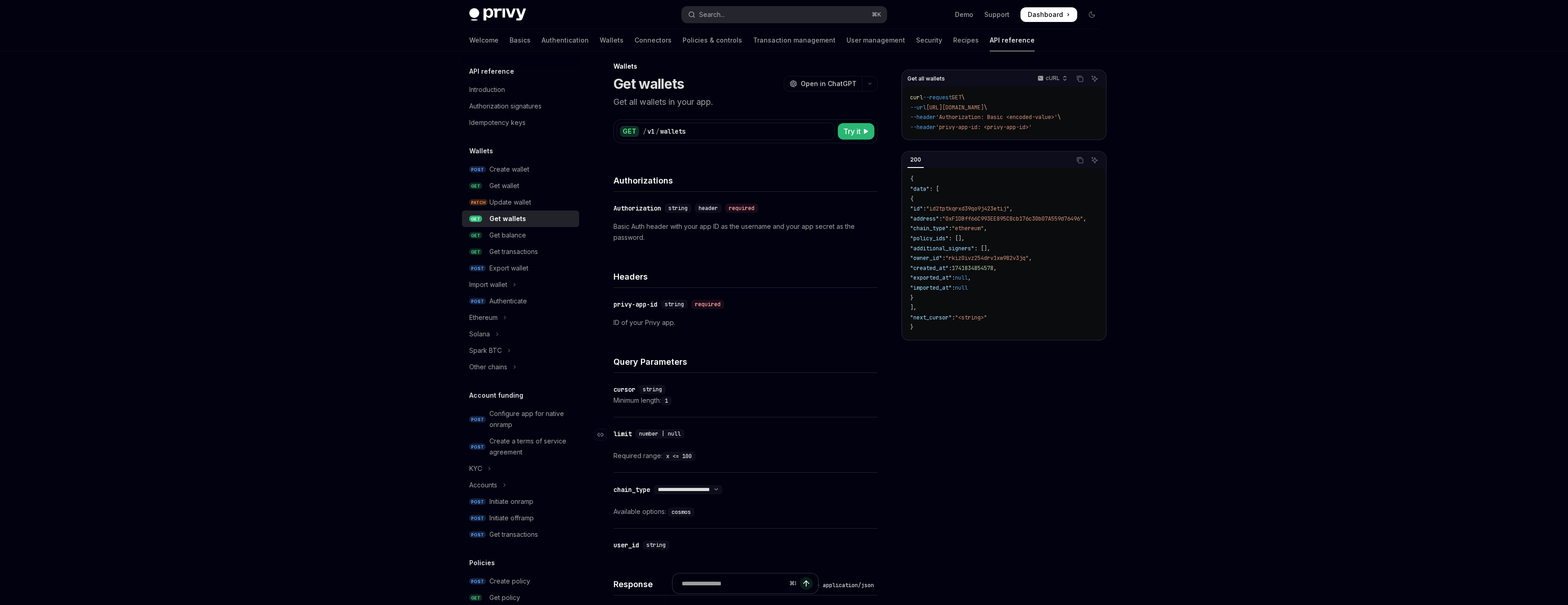
scroll to position [3, 0]
click at [517, 185] on div "Get wallet" at bounding box center [504, 185] width 30 height 11
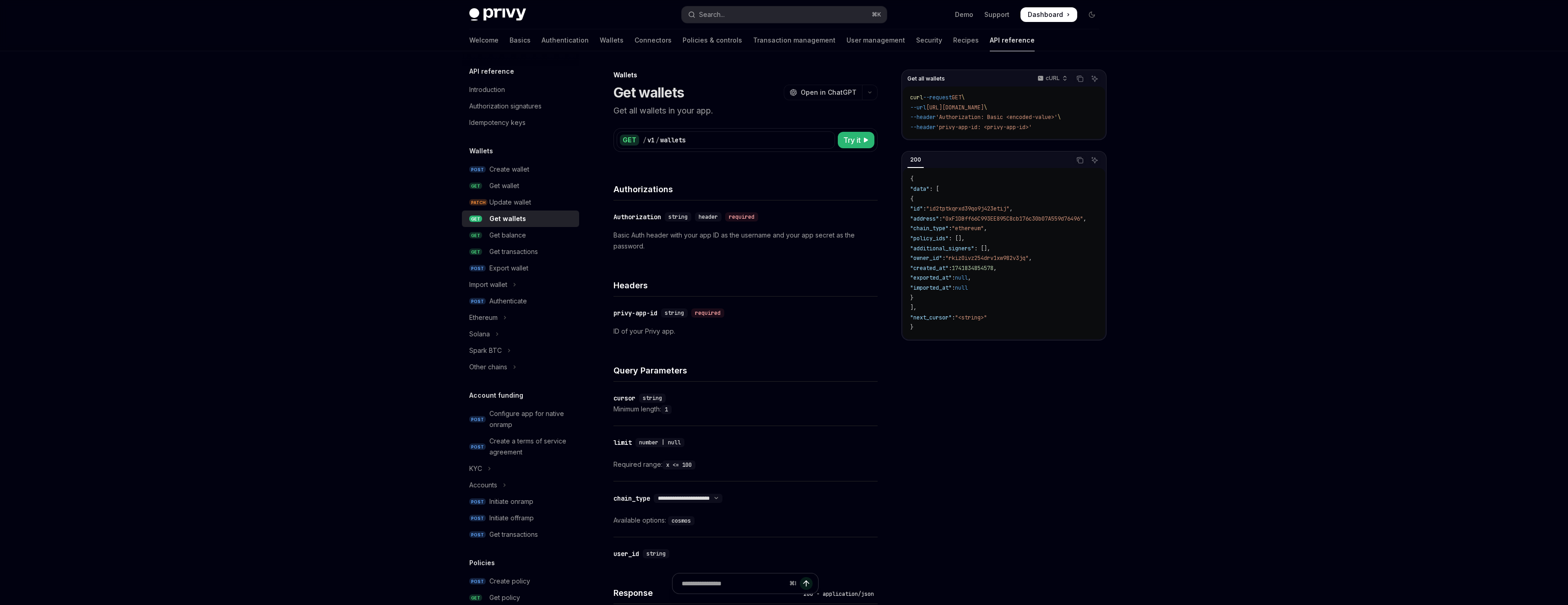
scroll to position [3, 0]
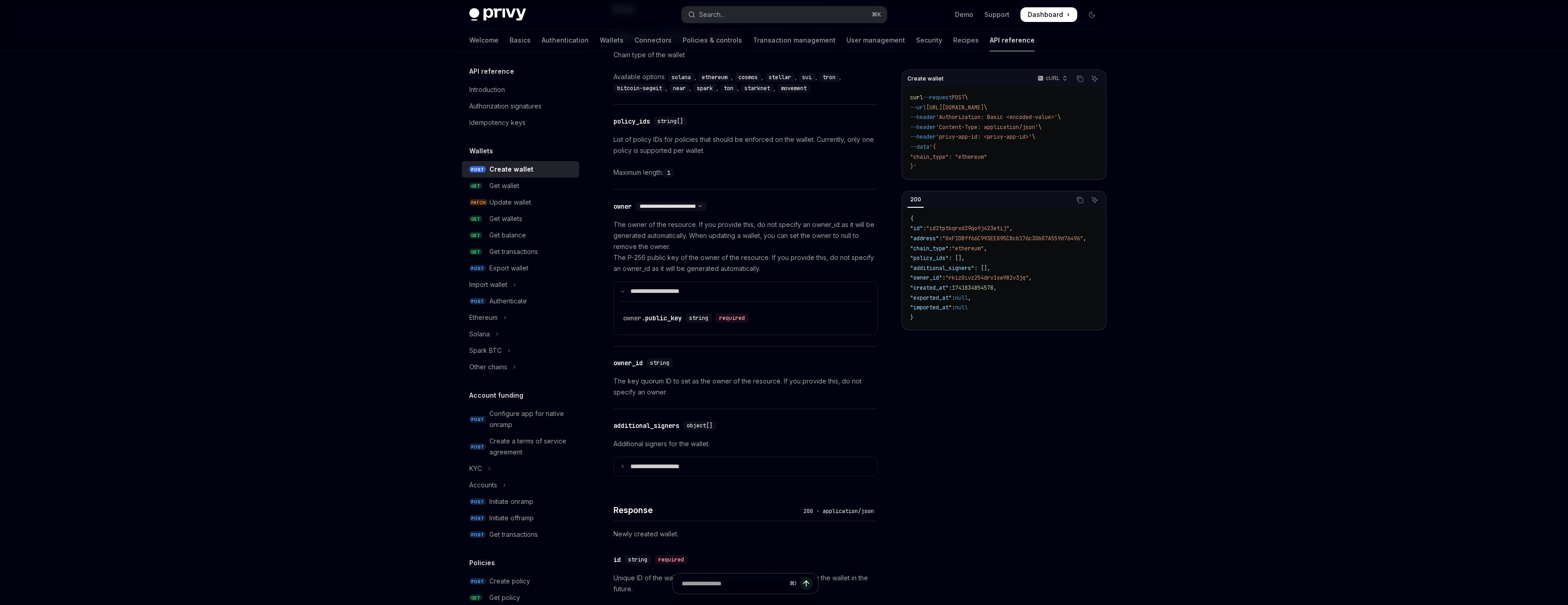
scroll to position [427, 0]
click at [516, 265] on div "Export wallet" at bounding box center [509, 268] width 39 height 11
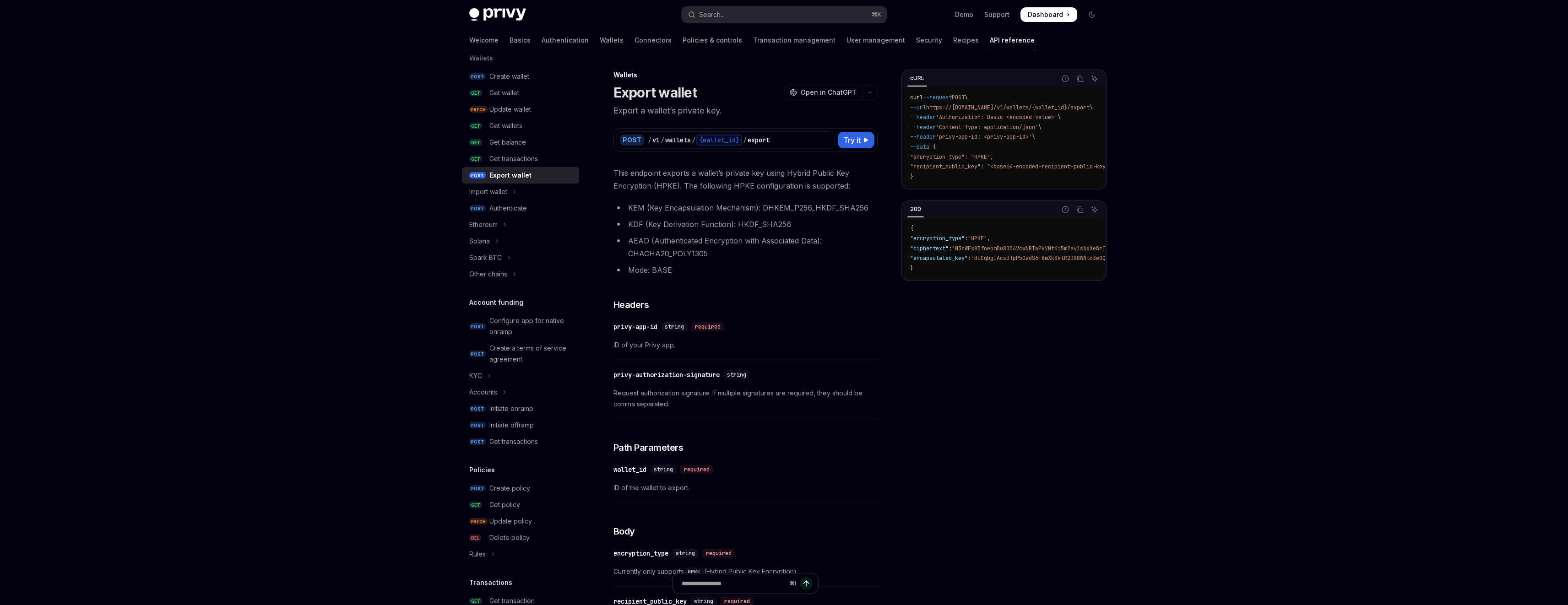
scroll to position [87, 0]
click at [505, 234] on icon "Toggle Ethereum section" at bounding box center [504, 230] width 4 height 11
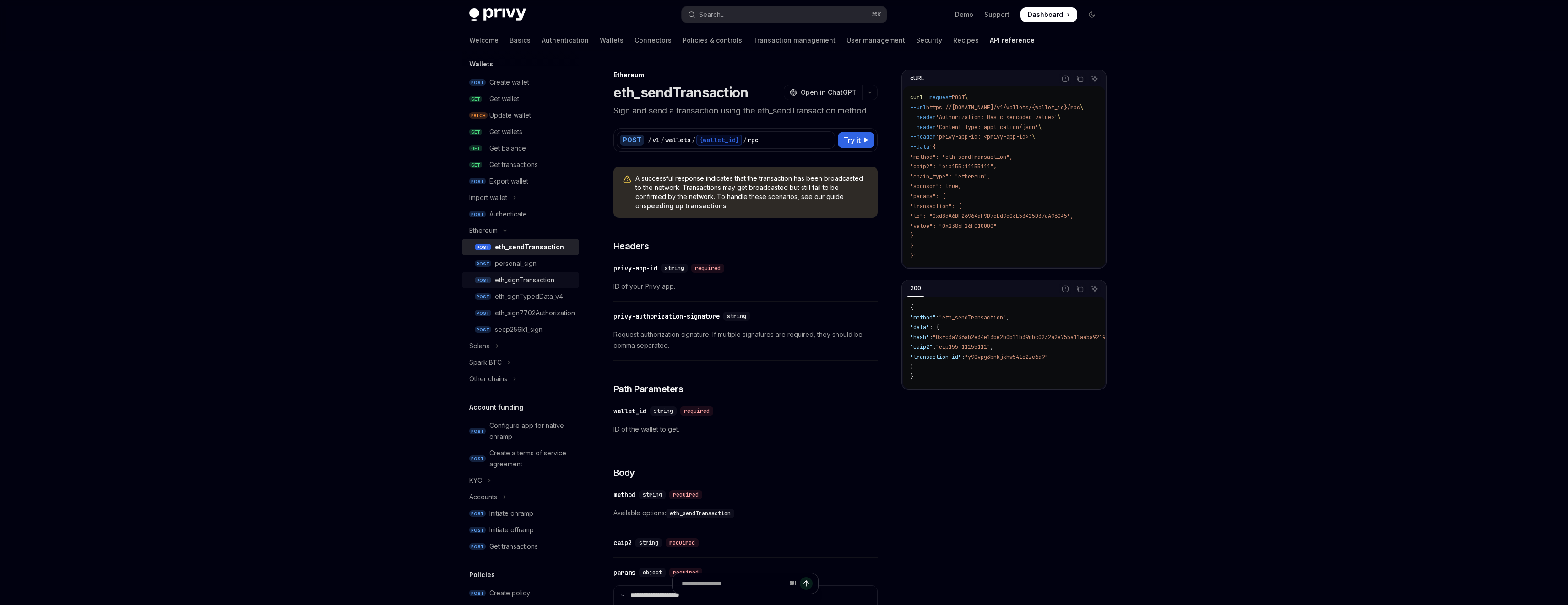
click at [516, 282] on div "eth_signTransaction" at bounding box center [525, 280] width 59 height 11
type textarea "*"
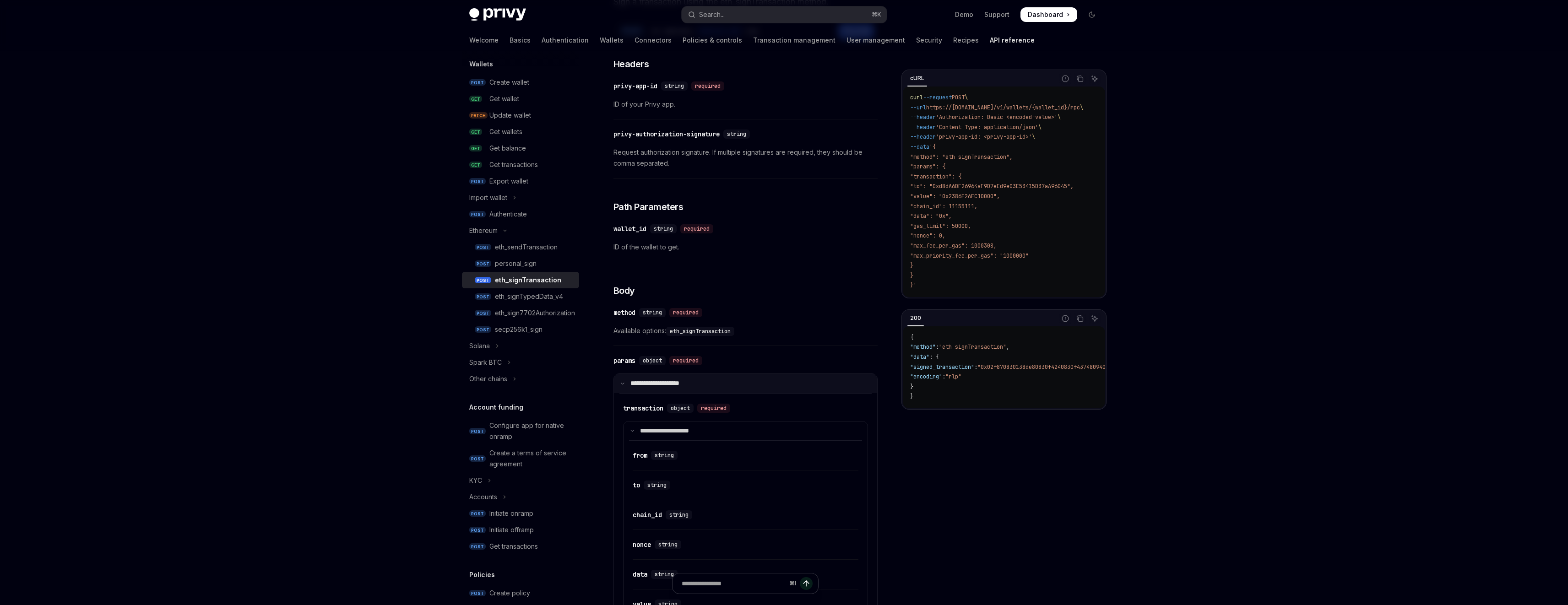
scroll to position [103, 0]
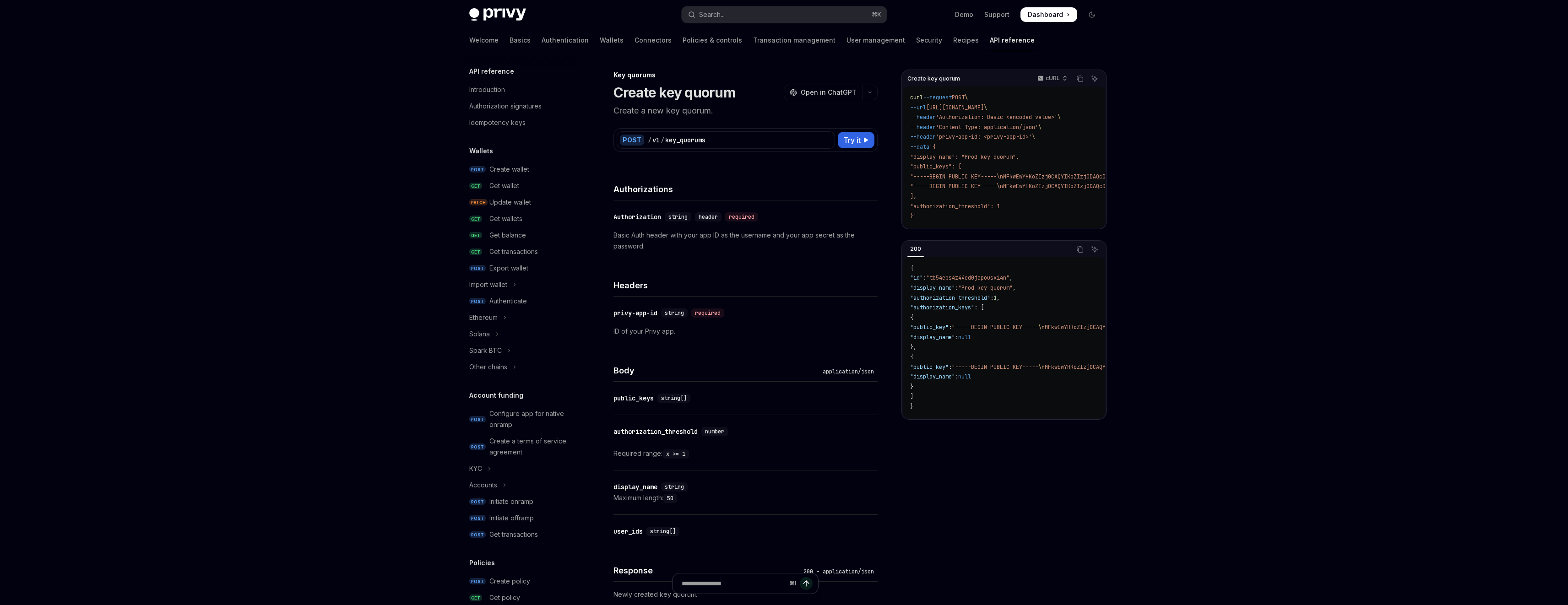
scroll to position [358, 0]
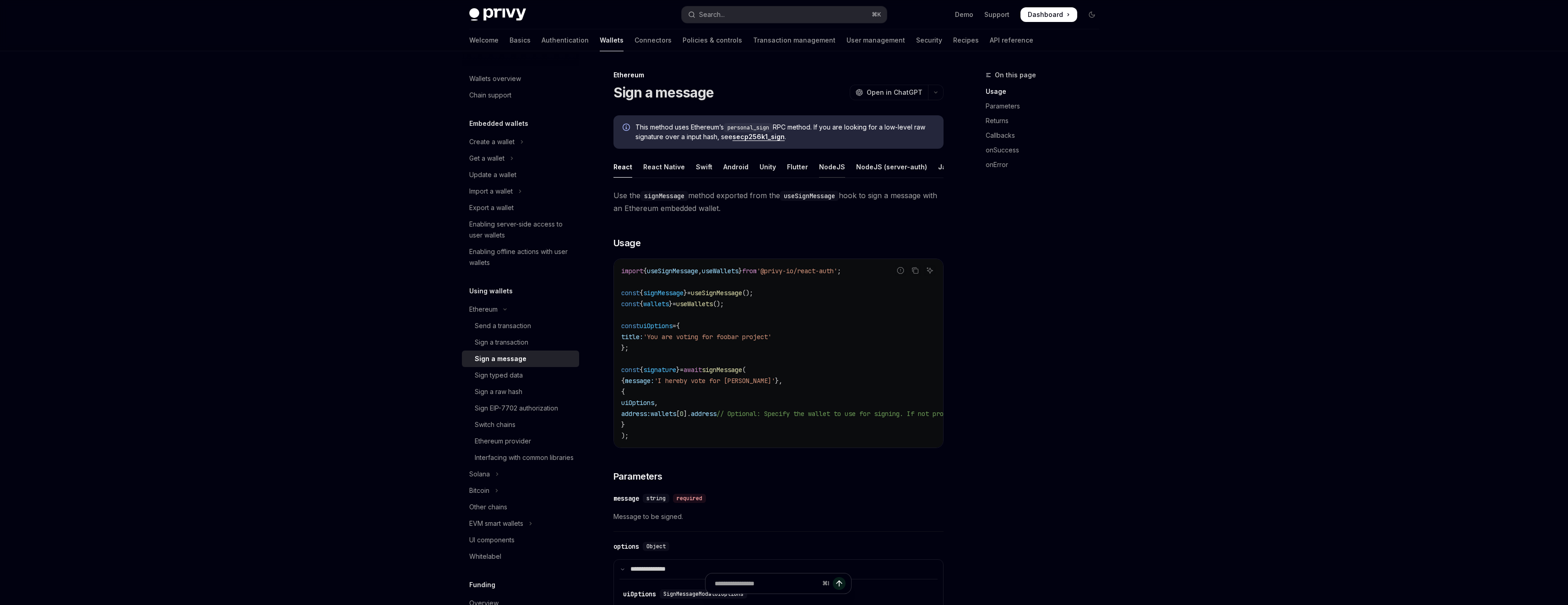
click at [823, 169] on div "NodeJS" at bounding box center [832, 167] width 26 height 22
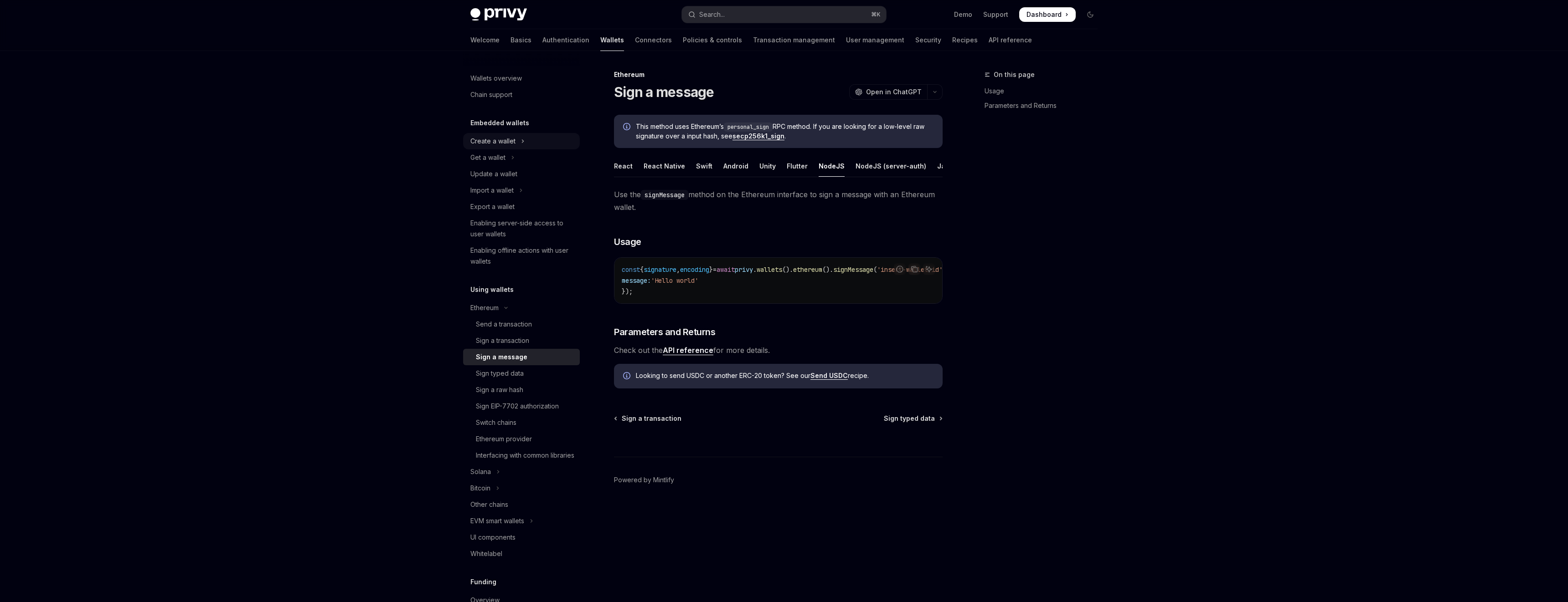
click at [485, 135] on button "Create a wallet" at bounding box center [521, 141] width 117 height 17
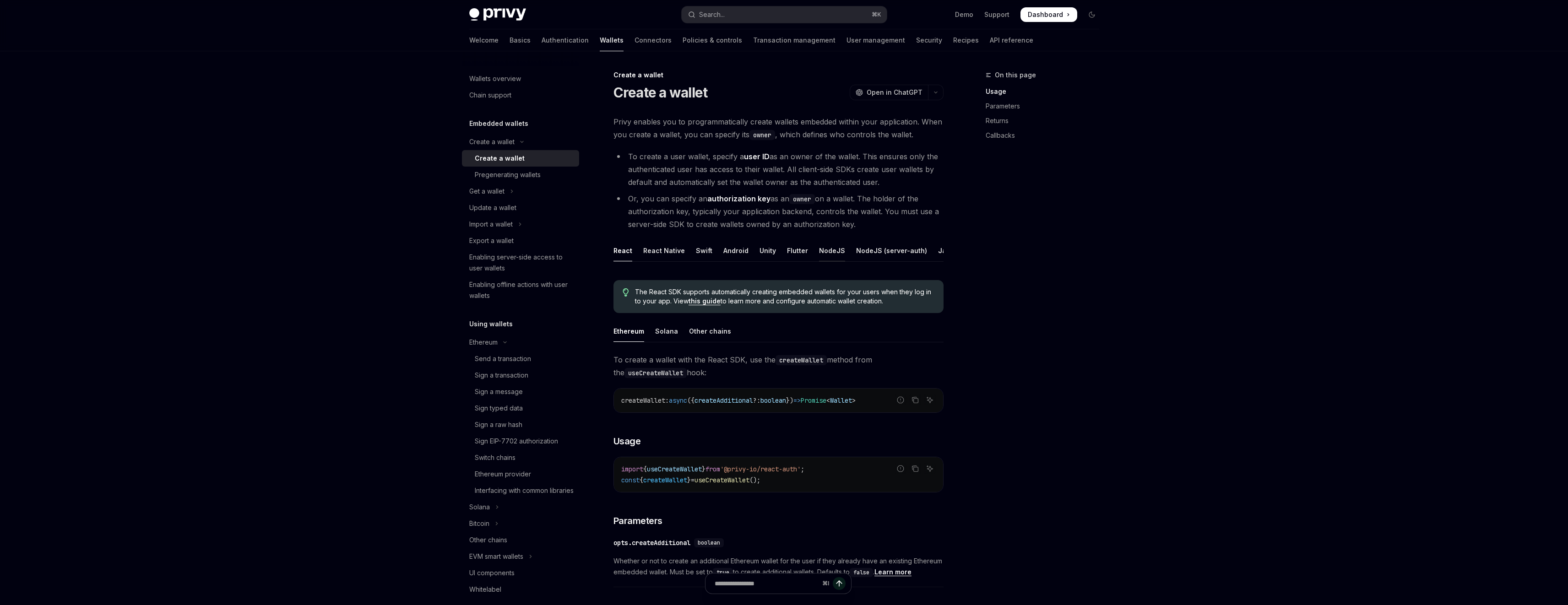
click at [819, 249] on div "NodeJS" at bounding box center [832, 251] width 26 height 22
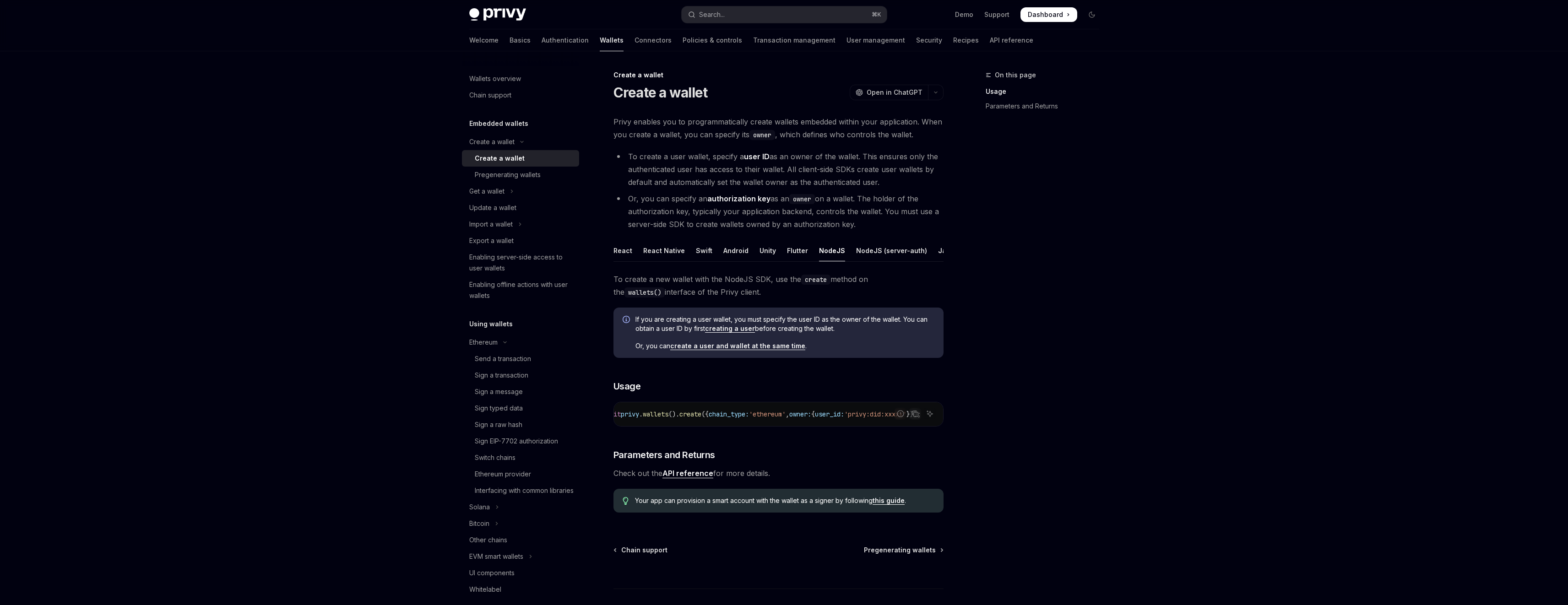
scroll to position [0, 185]
click at [878, 250] on div "NodeJS (server-auth)" at bounding box center [891, 251] width 71 height 22
type textarea "*"
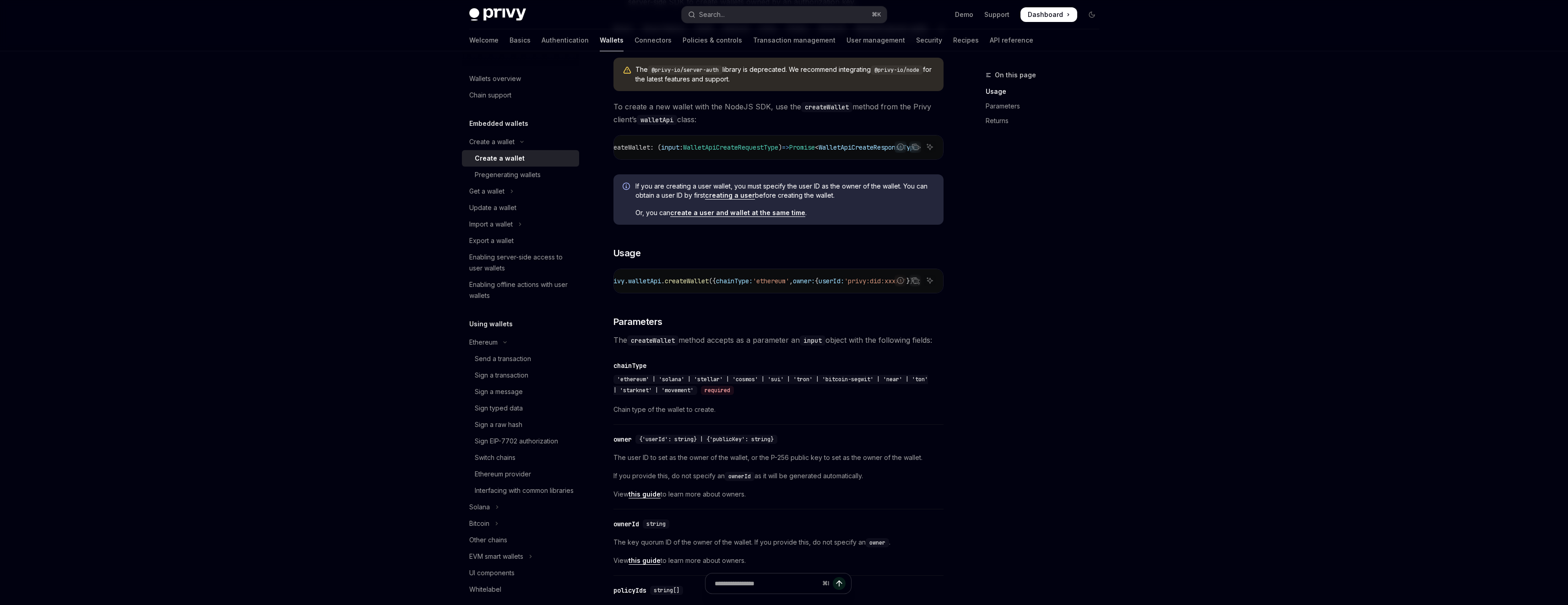
scroll to position [263, 0]
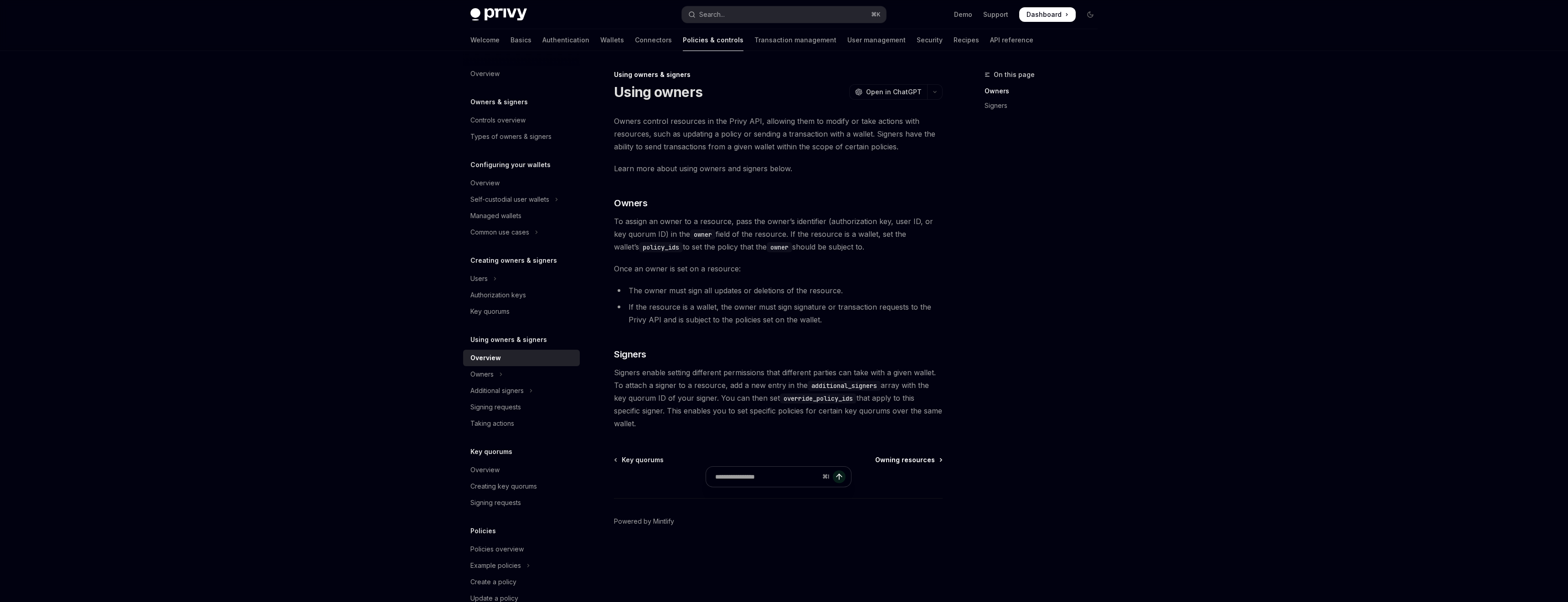
click at [935, 460] on link "Owning resources" at bounding box center [908, 460] width 66 height 9
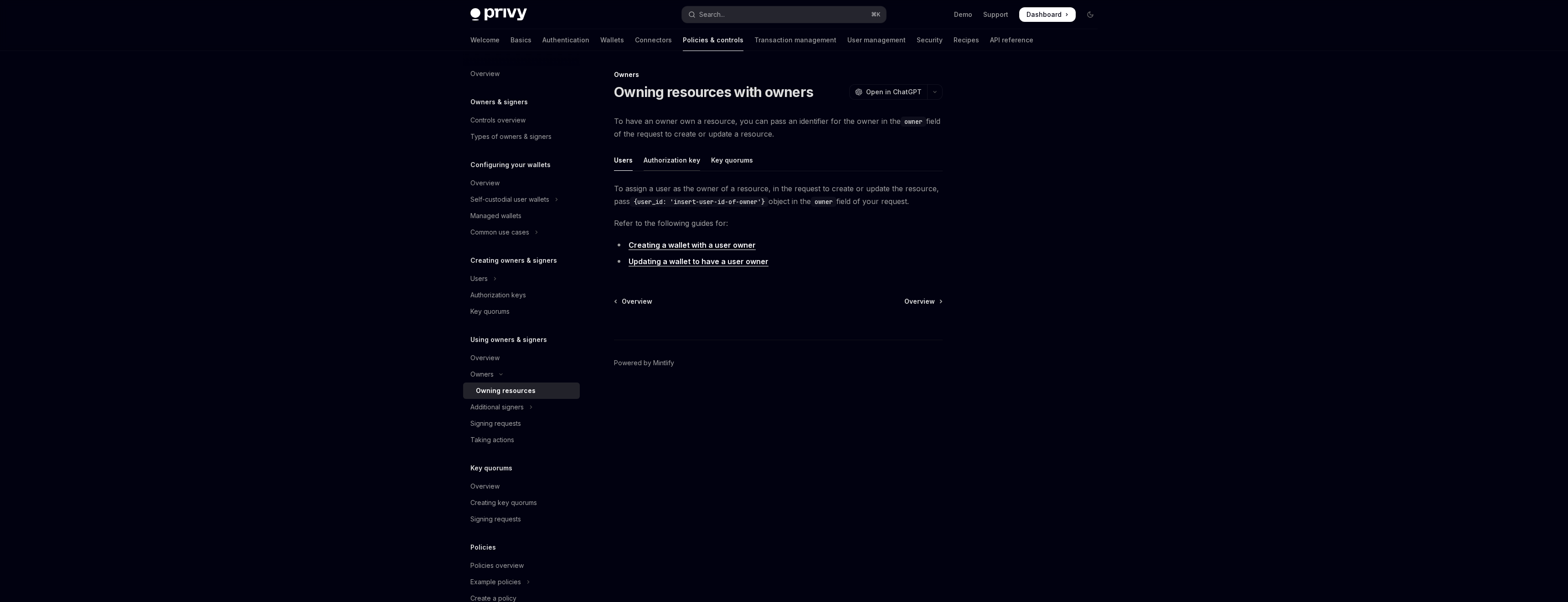
click at [658, 161] on div "Authorization key" at bounding box center [671, 161] width 56 height 22
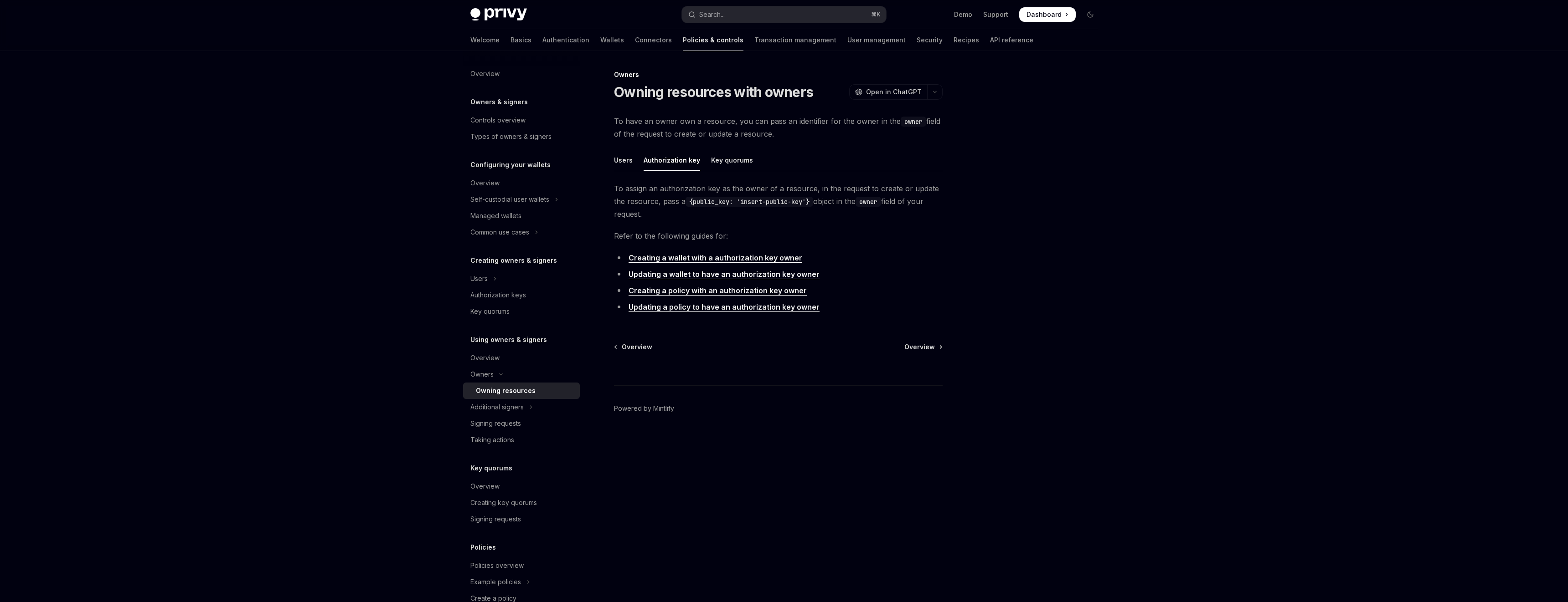
click at [738, 257] on link "Creating a wallet with a authorization key owner" at bounding box center [715, 258] width 174 height 9
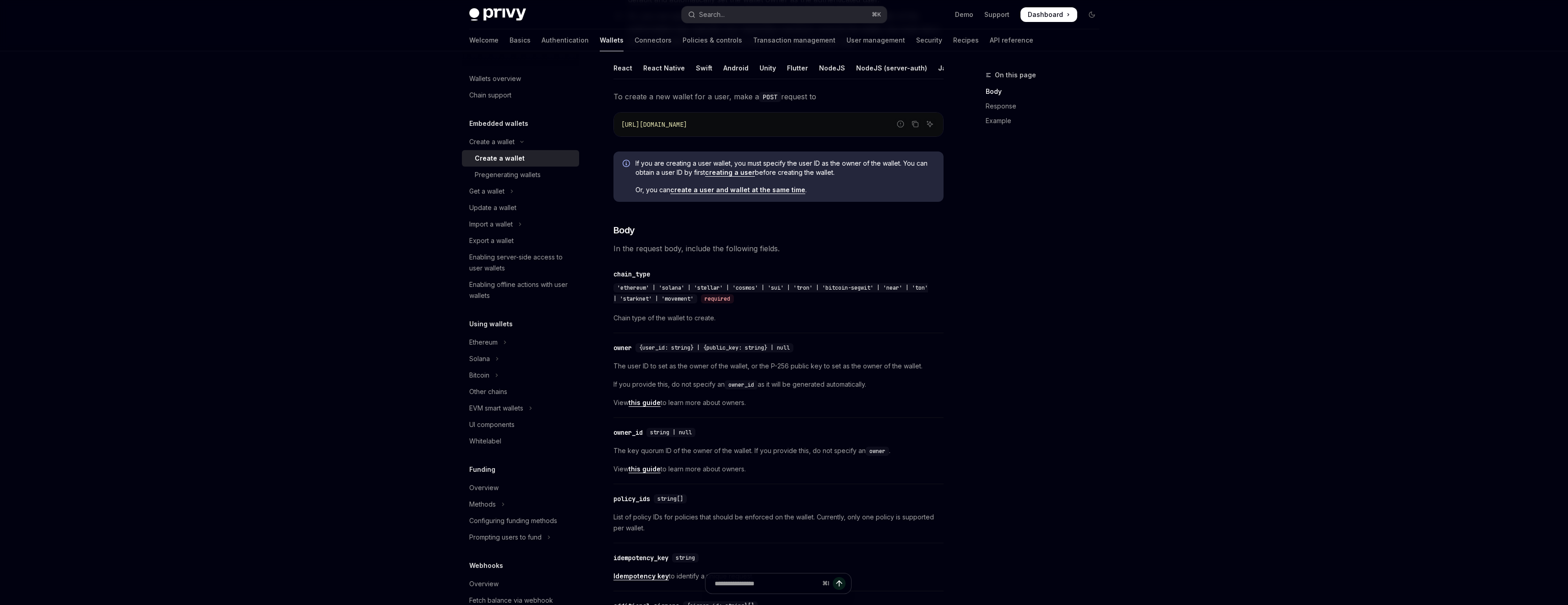
scroll to position [179, 0]
type textarea "*"
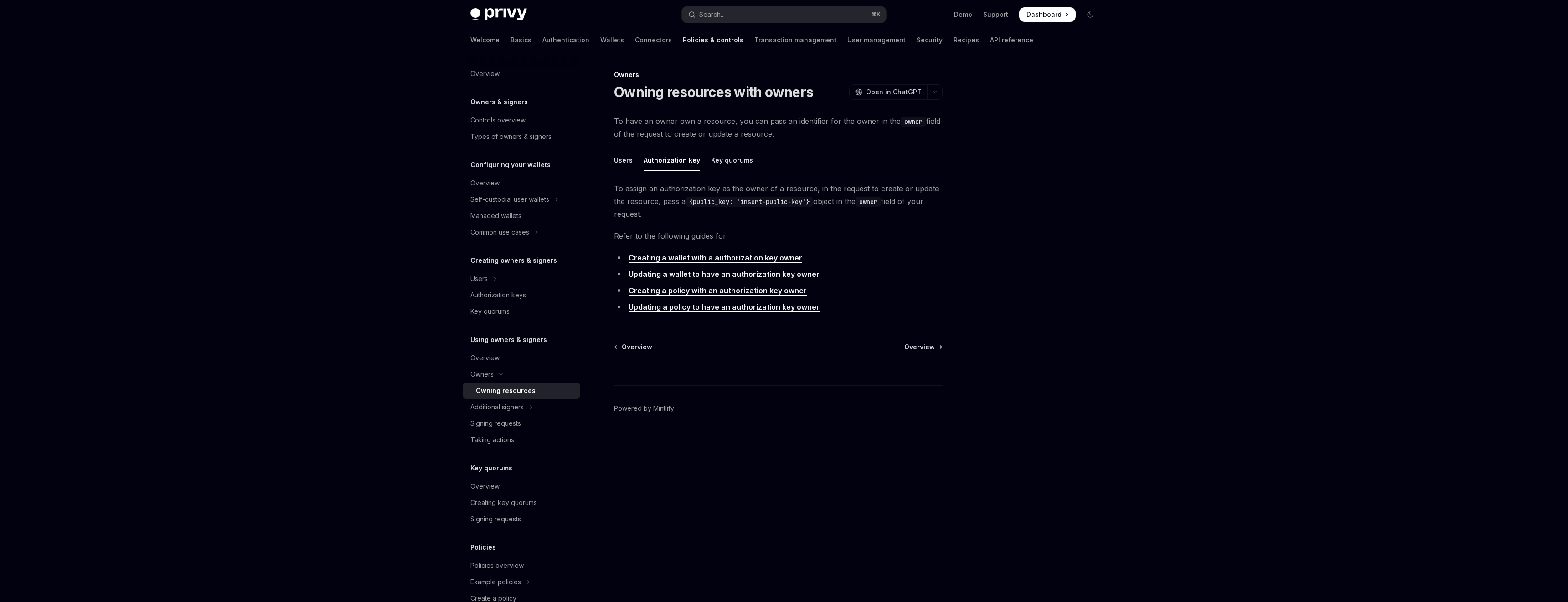
click at [772, 273] on link "Updating a wallet to have an authorization key owner" at bounding box center [724, 274] width 191 height 9
click at [728, 257] on link "Creating a wallet with a authorization key owner" at bounding box center [715, 258] width 174 height 9
click at [755, 291] on link "Creating a policy with an authorization key owner" at bounding box center [717, 290] width 178 height 9
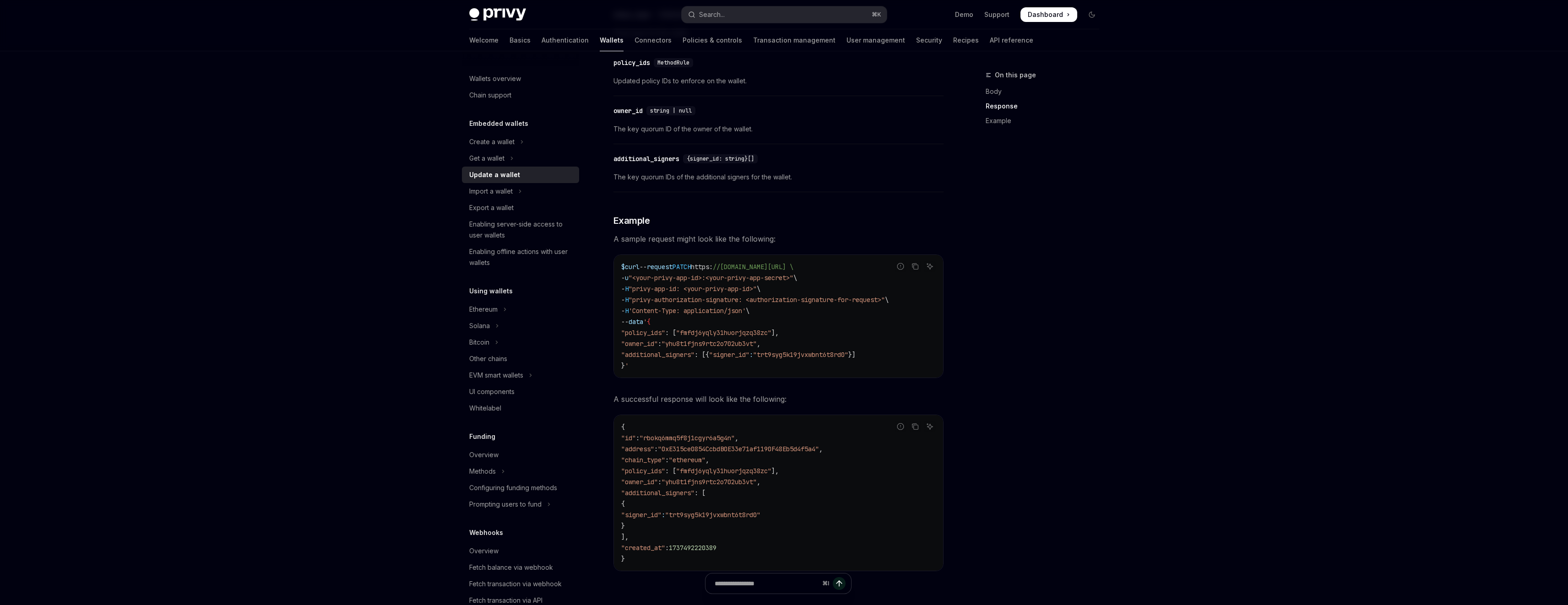
scroll to position [791, 0]
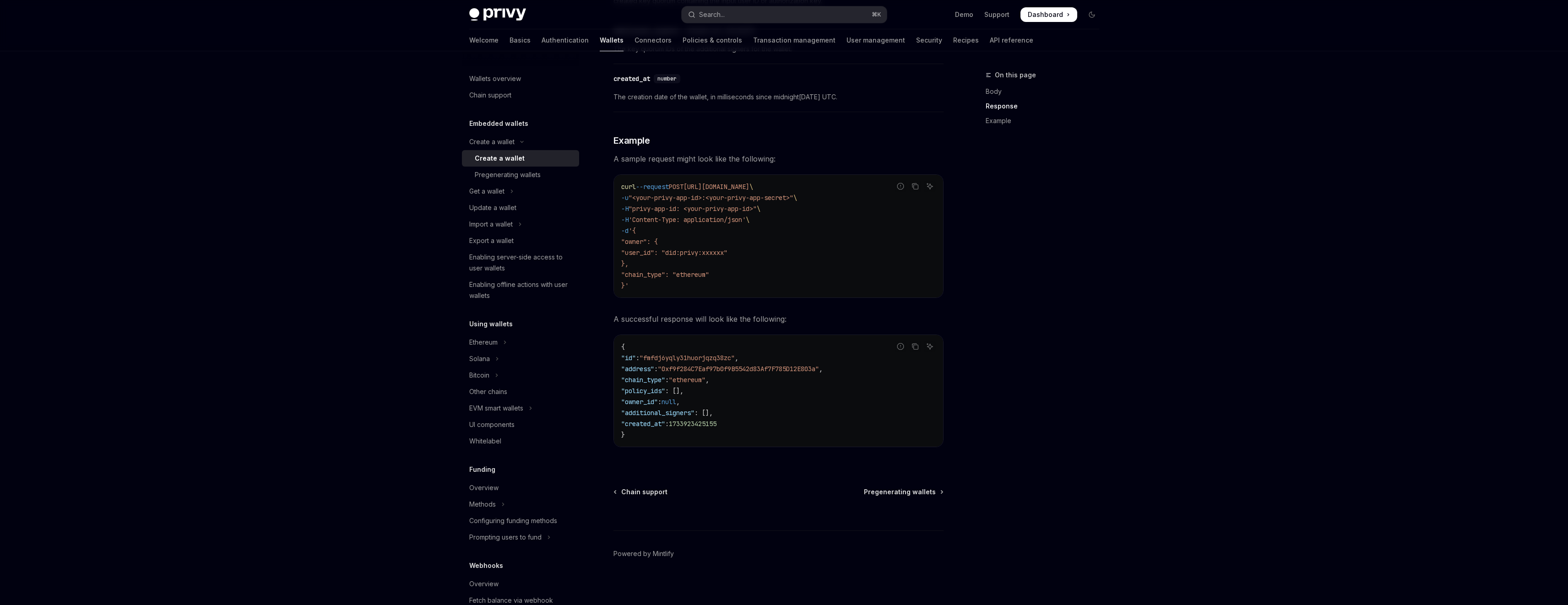
scroll to position [1146, 0]
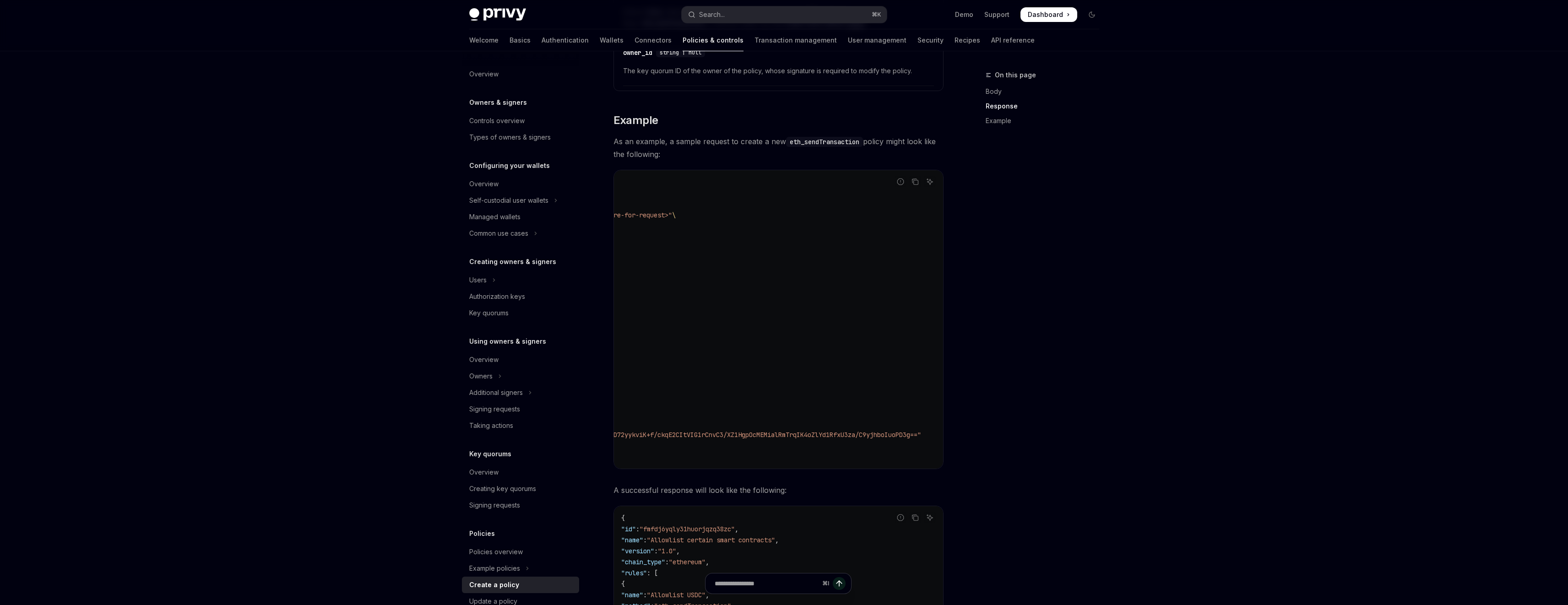
scroll to position [0, 261]
